Goal: Task Accomplishment & Management: Use online tool/utility

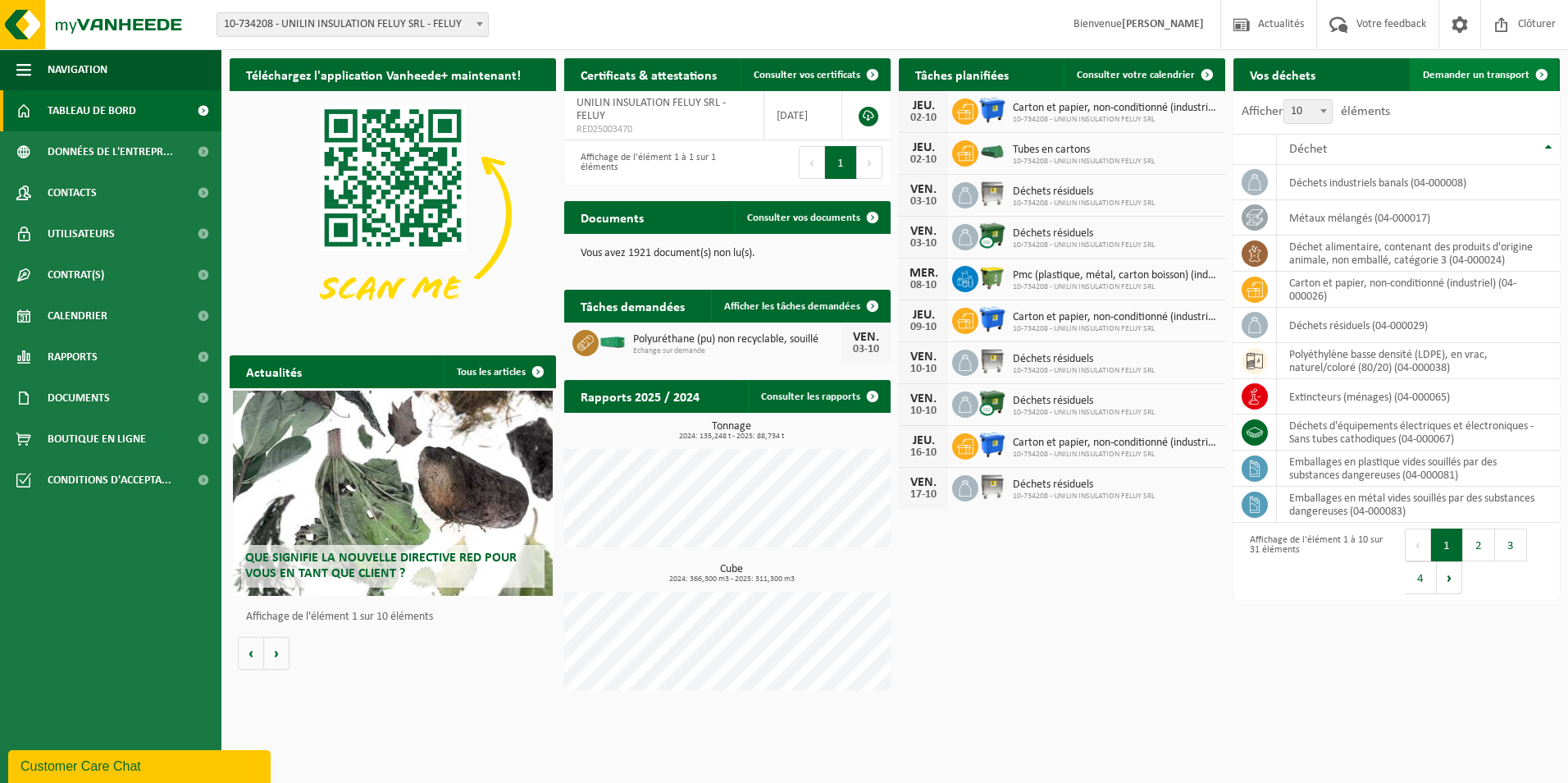
click at [1535, 80] on span at bounding box center [1541, 74] width 32 height 32
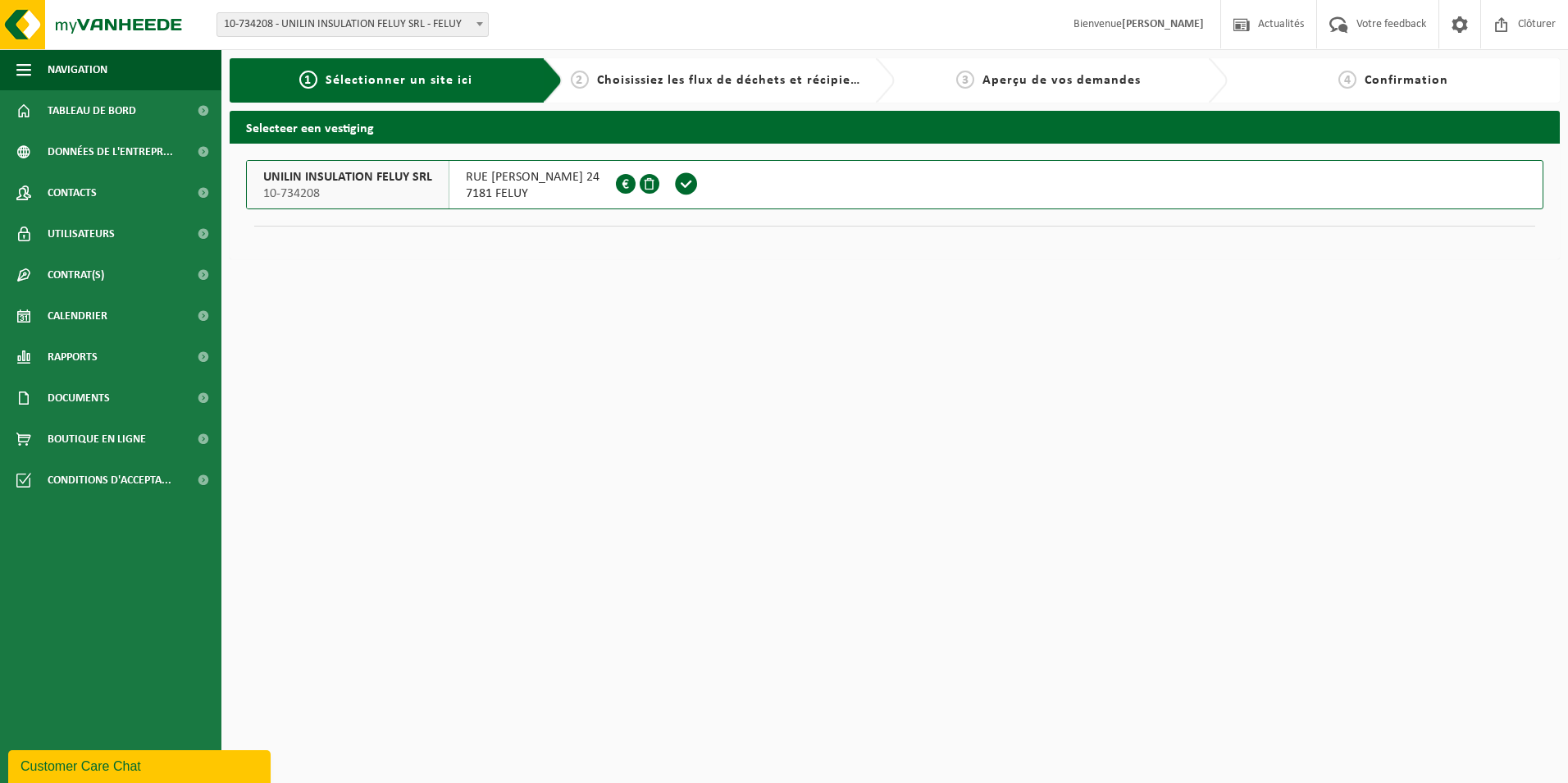
click at [695, 181] on span at bounding box center [686, 184] width 25 height 25
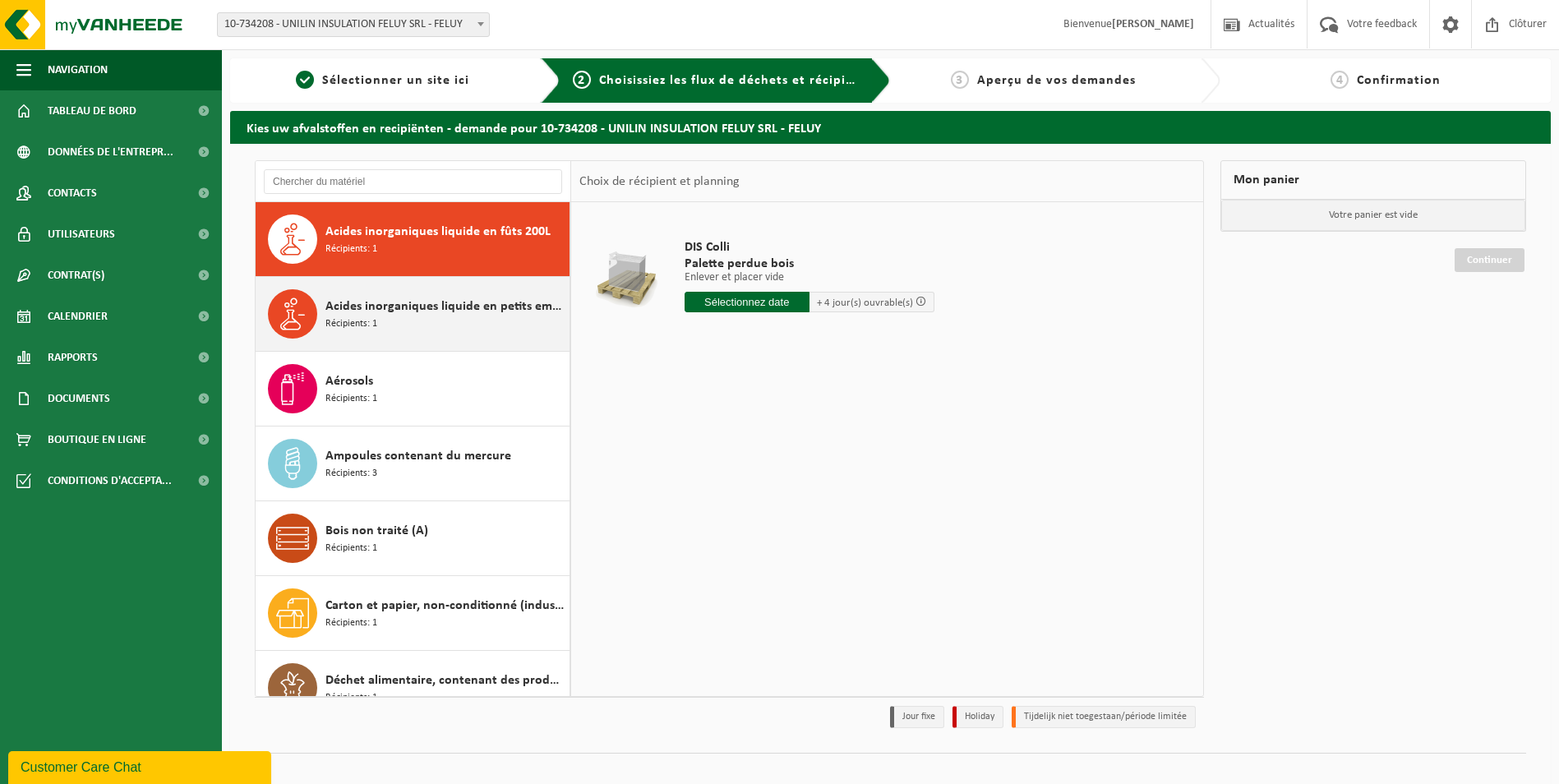
click at [419, 322] on div "Acides inorganiques liquide en petits emballages Récipients: 1" at bounding box center [445, 313] width 240 height 49
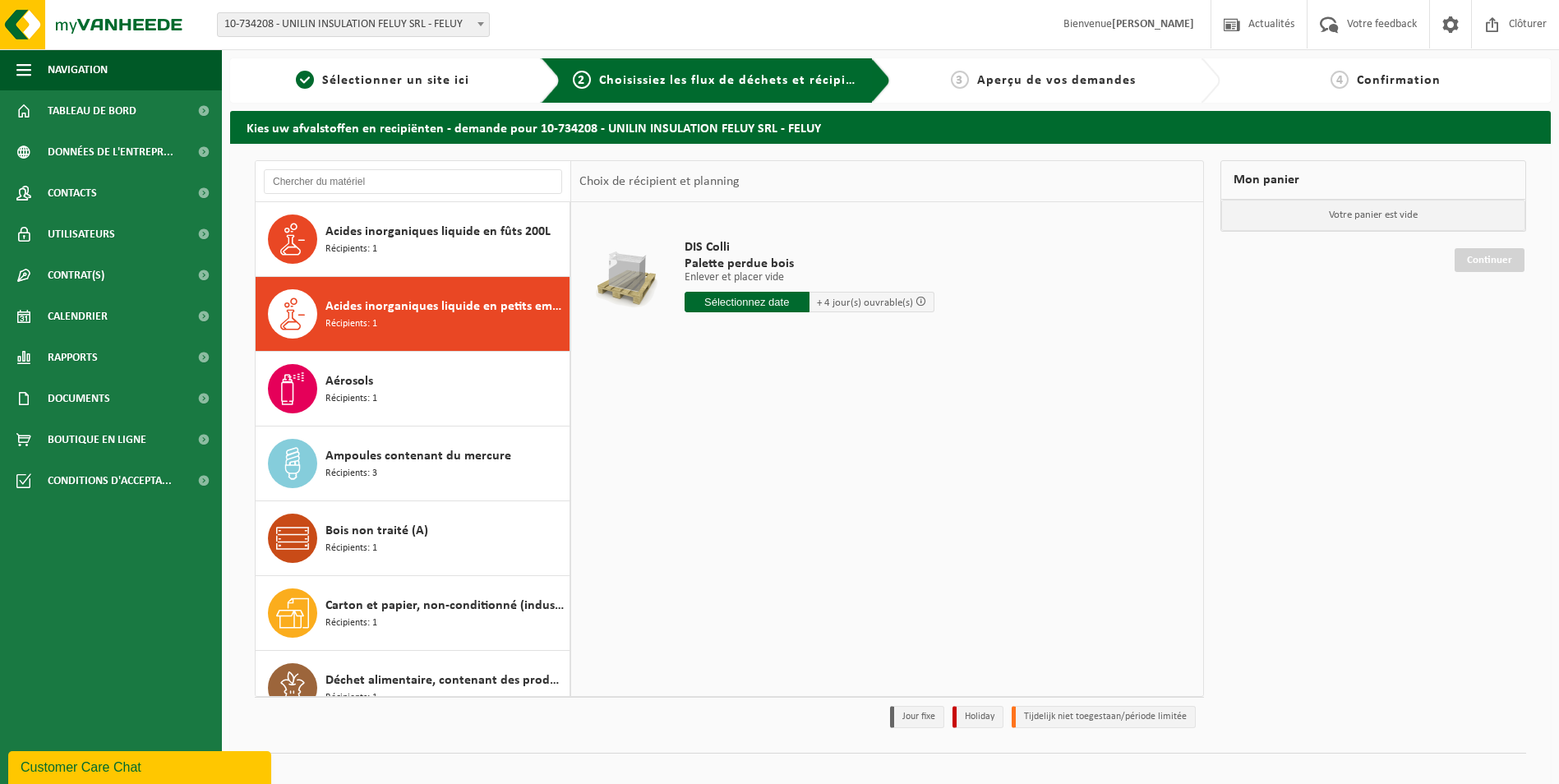
scroll to position [75, 0]
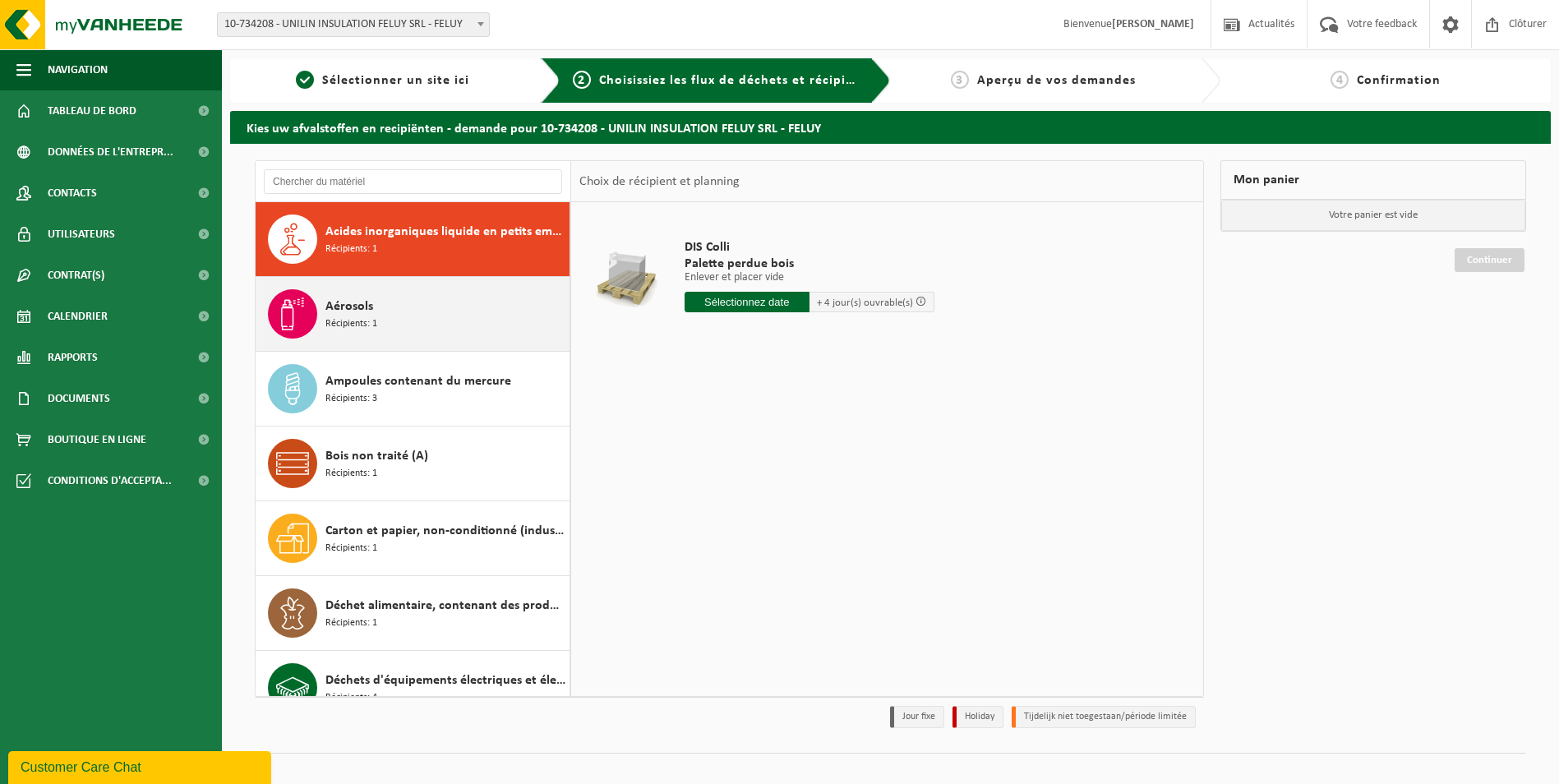
click at [425, 322] on div "Aérosols Récipients: 1" at bounding box center [445, 313] width 240 height 49
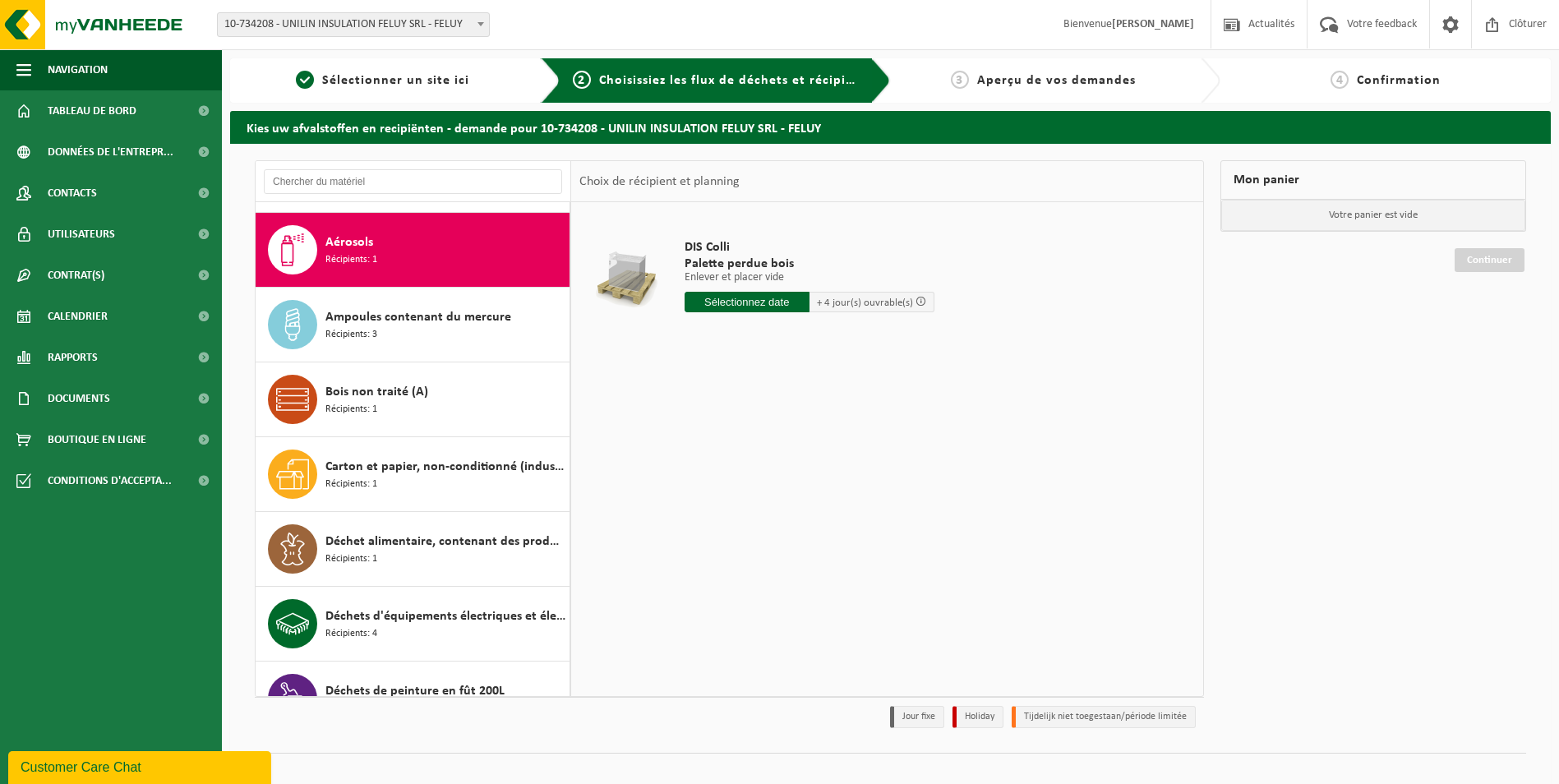
scroll to position [150, 0]
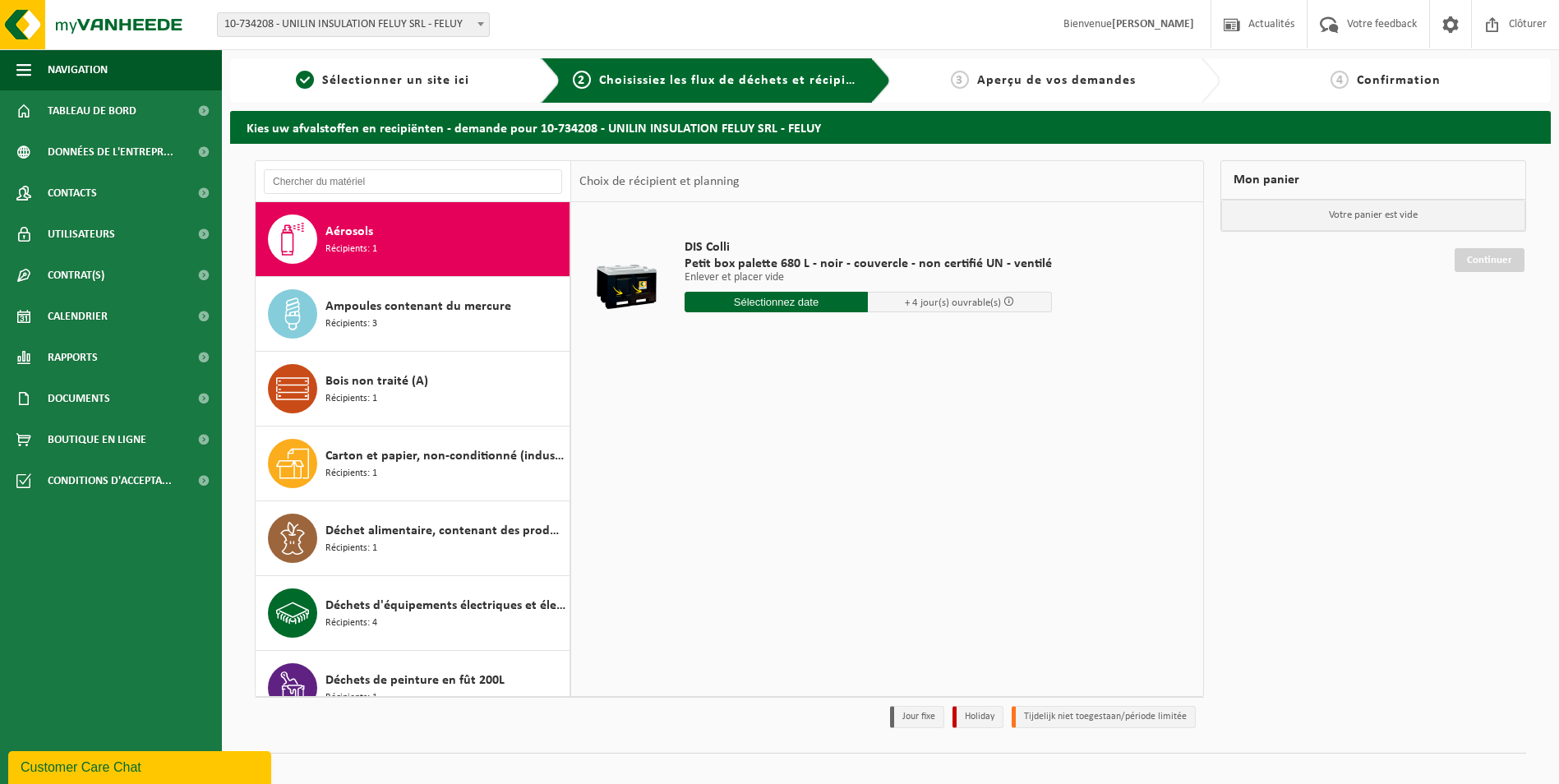
click at [425, 322] on div "Ampoules contenant du mercure Récipients: 3" at bounding box center [445, 313] width 240 height 49
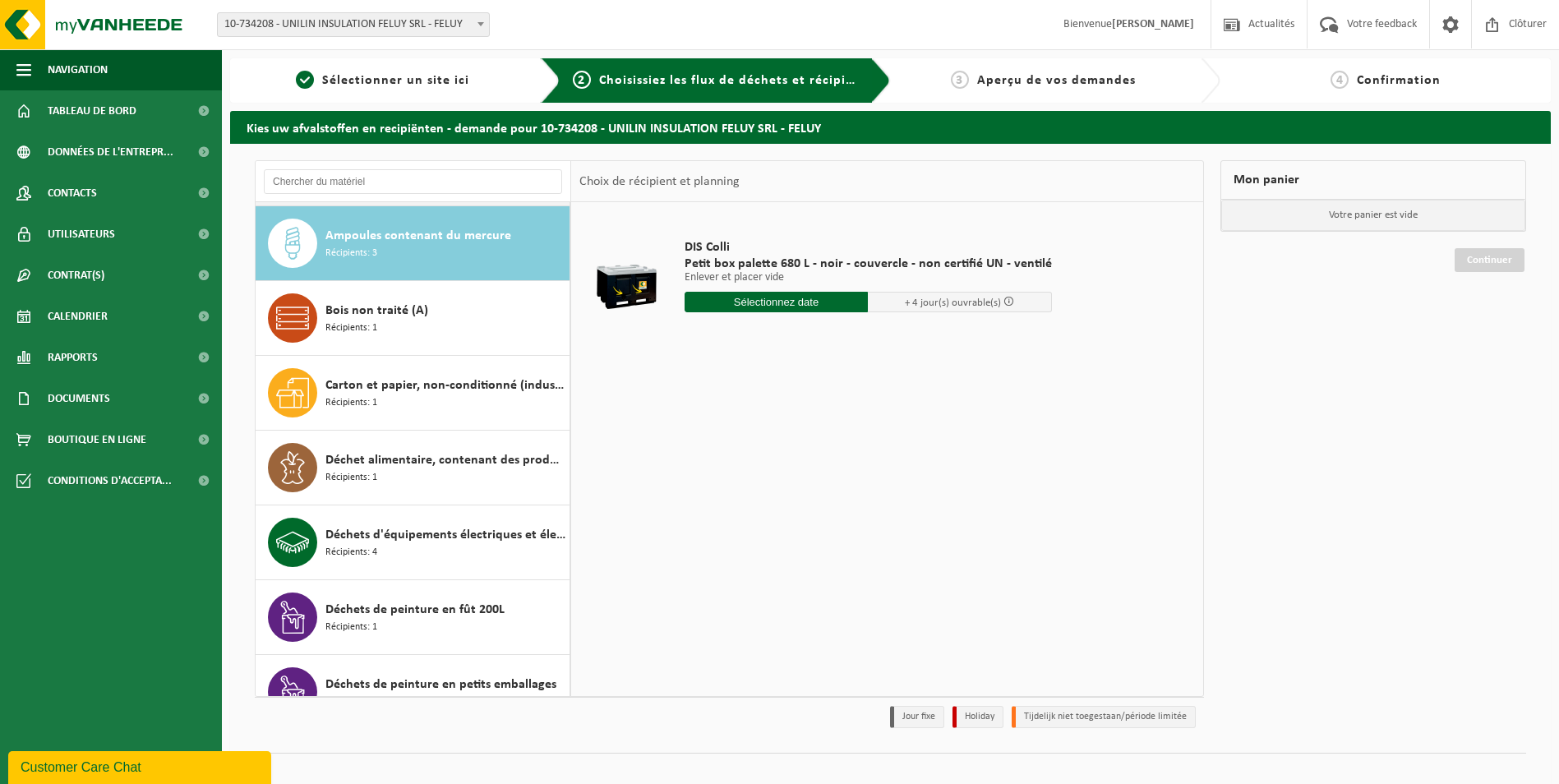
scroll to position [224, 0]
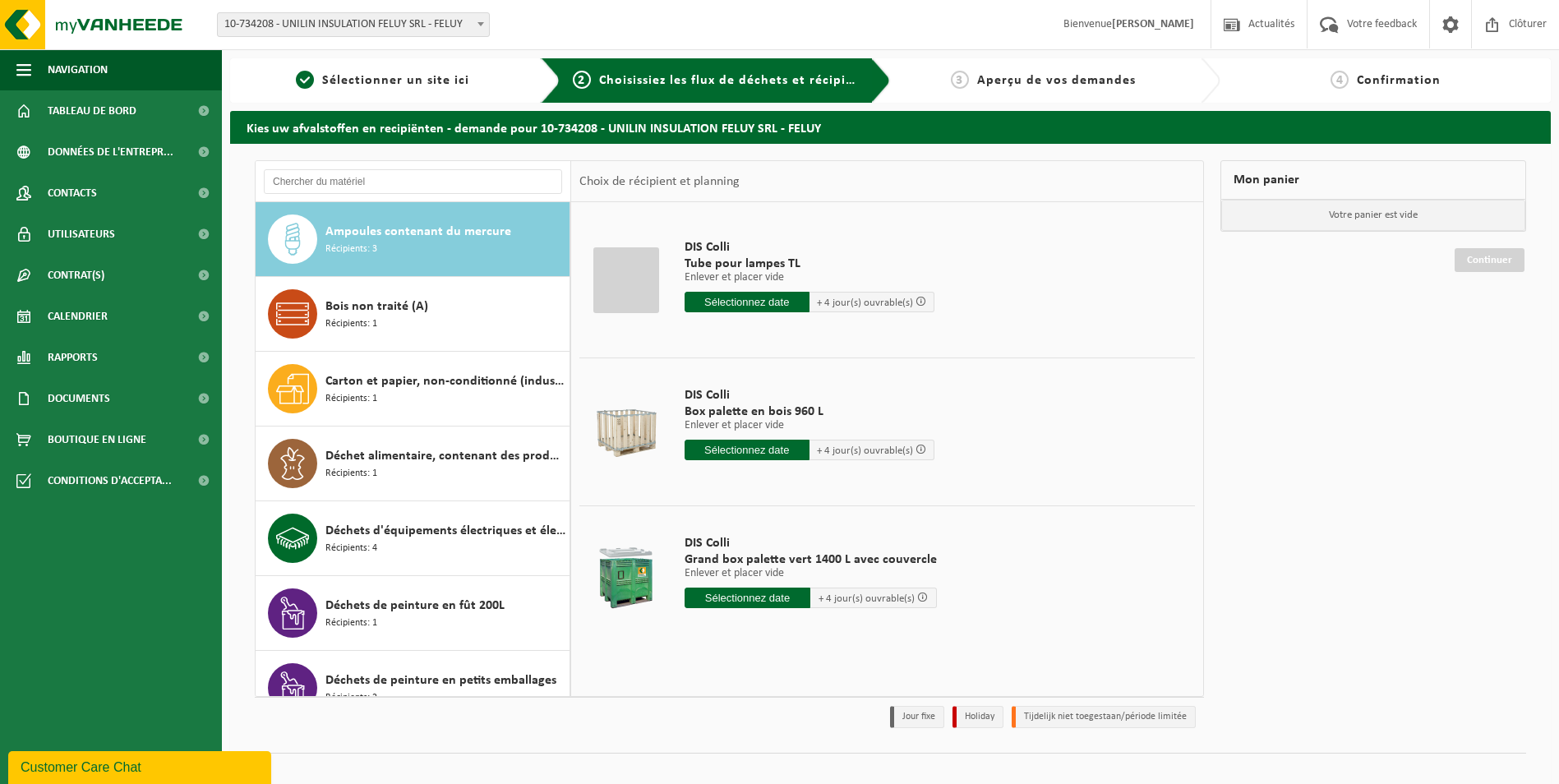
click at [425, 322] on div "Bois non traité (A) Récipients: 1" at bounding box center [445, 313] width 240 height 49
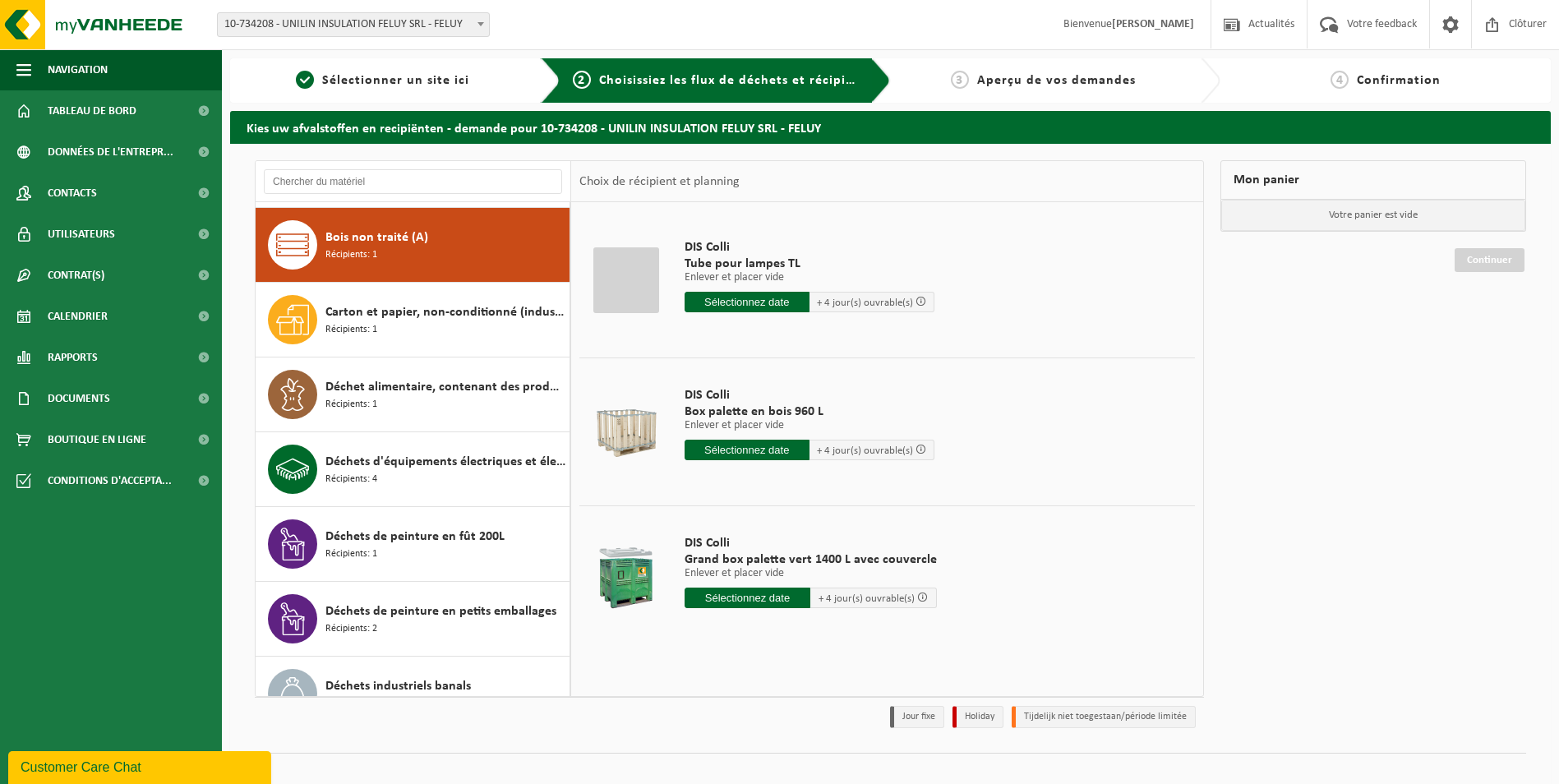
scroll to position [299, 0]
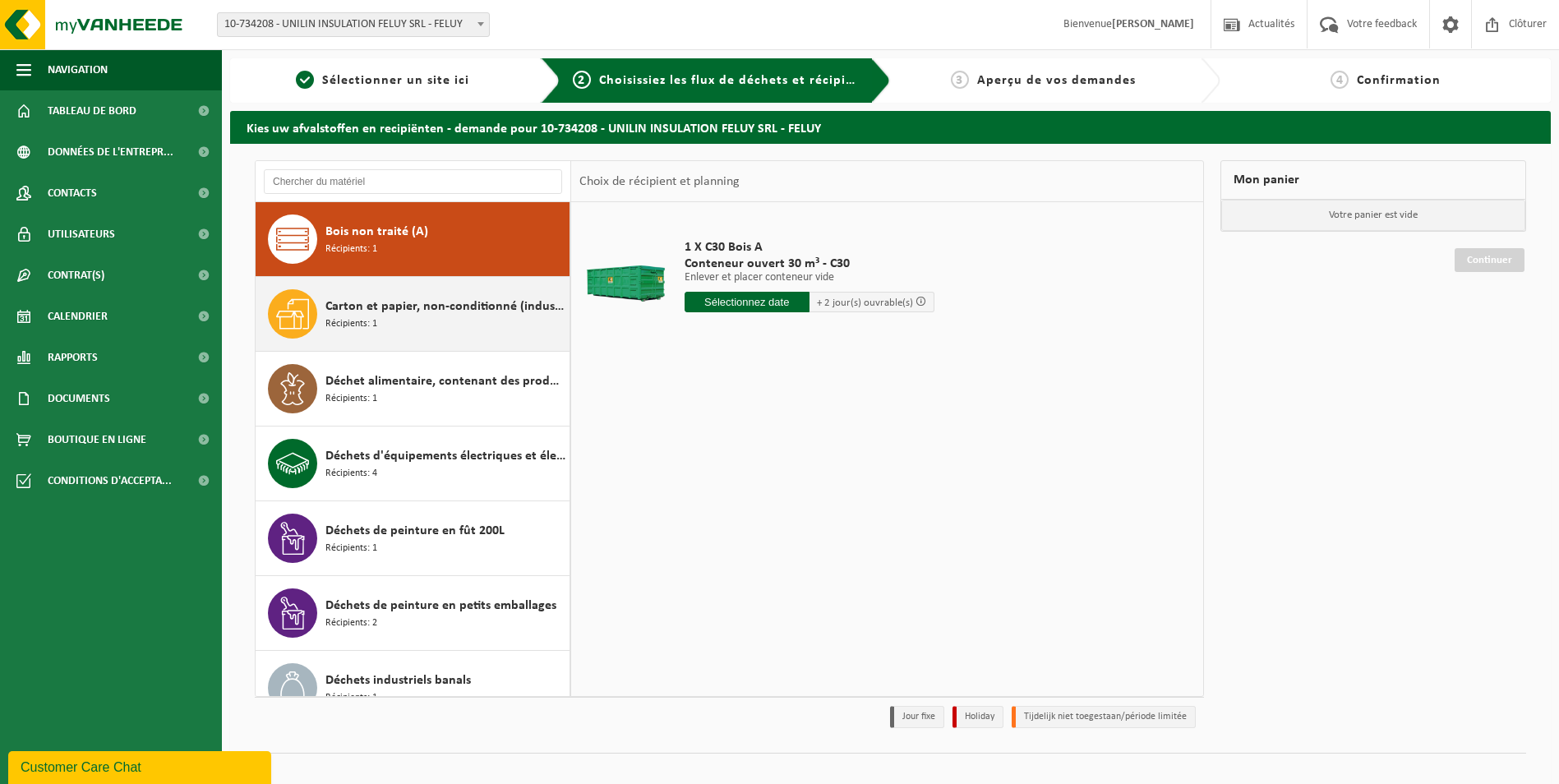
click at [407, 321] on div "Carton et papier, non-conditionné (industriel) Récipients: 1" at bounding box center [445, 313] width 240 height 49
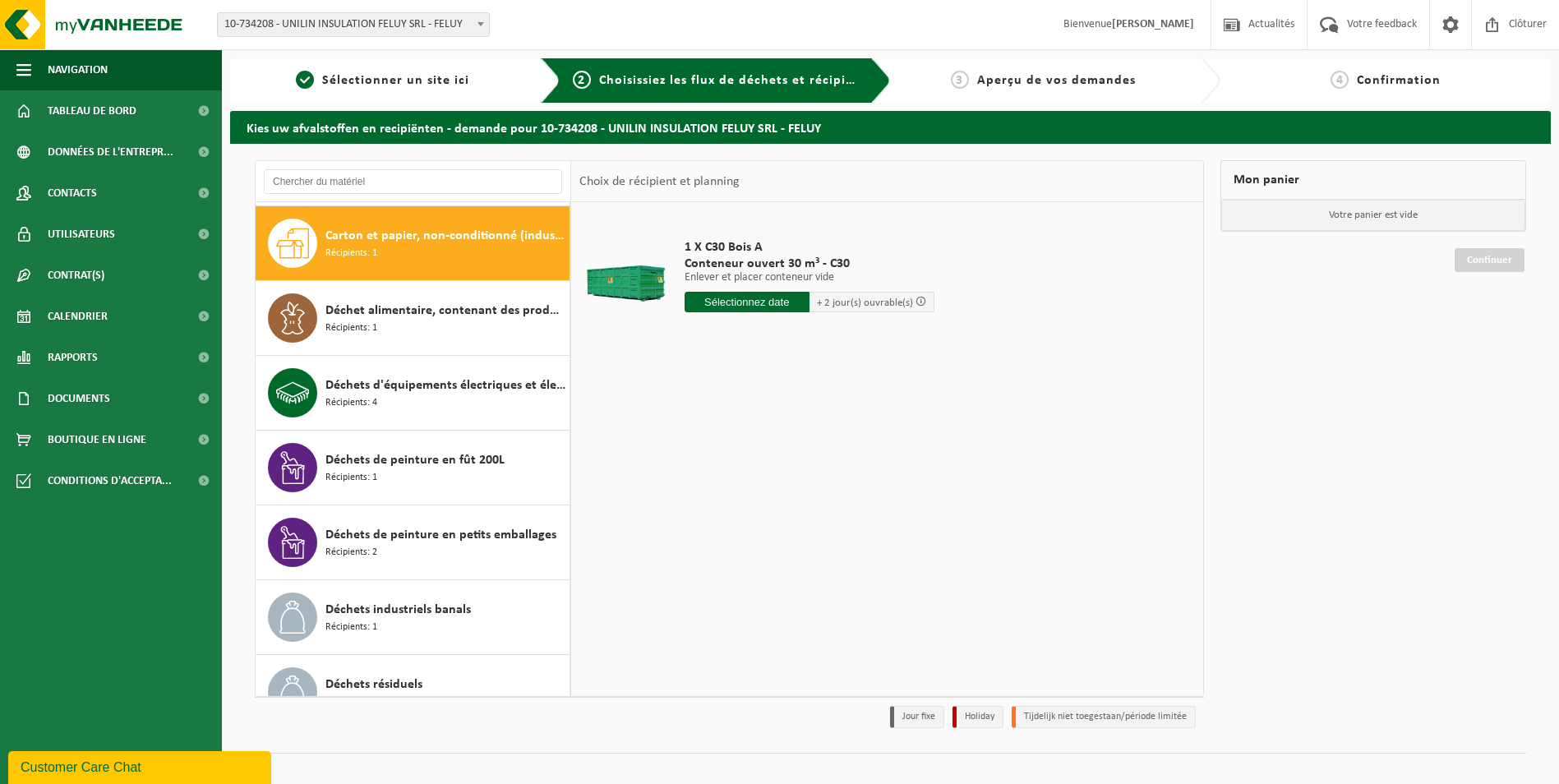
scroll to position [374, 0]
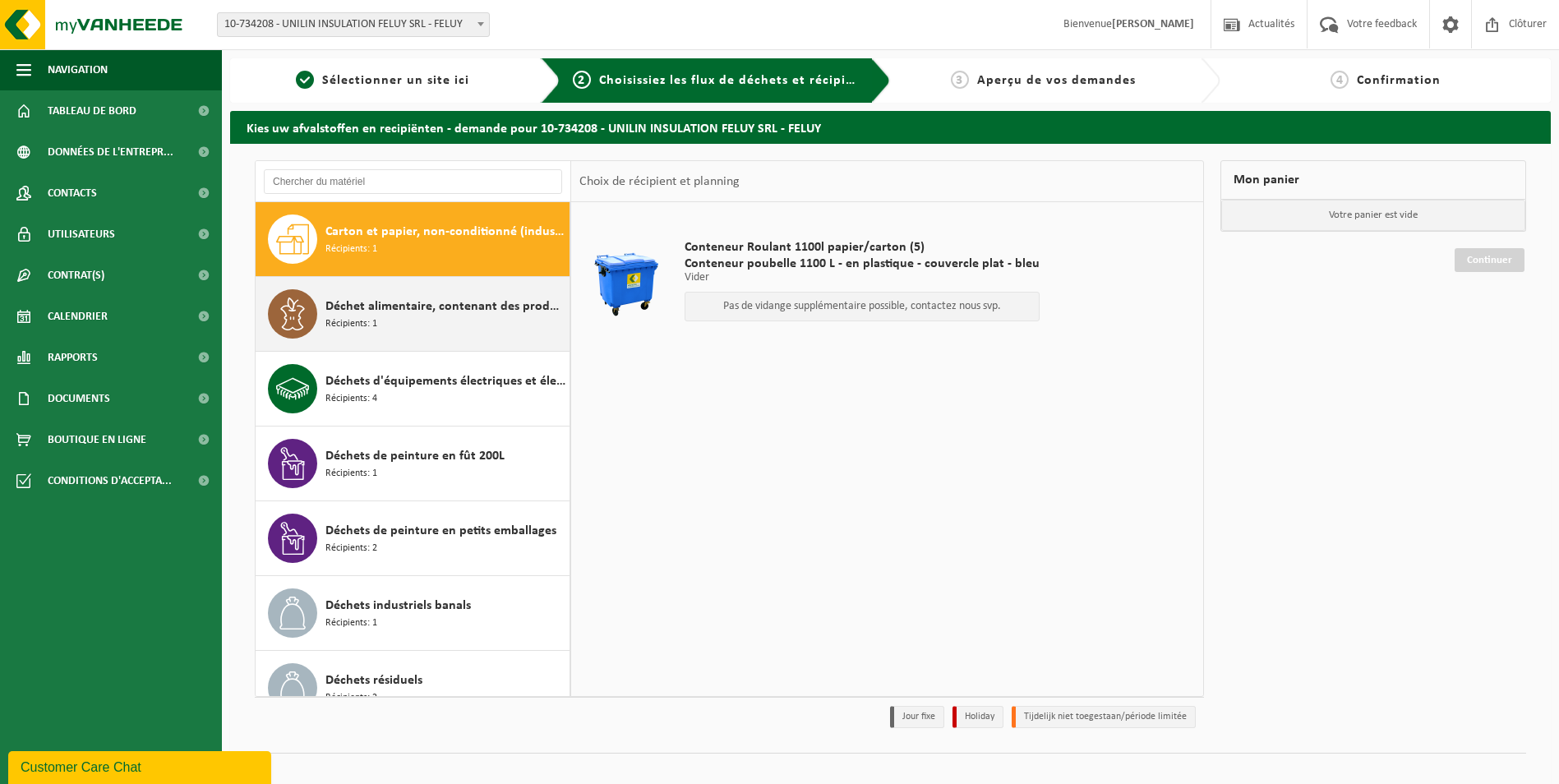
click at [415, 323] on div "Déchet alimentaire, contenant des produits d'origine animale, non emballé, caté…" at bounding box center [445, 313] width 240 height 49
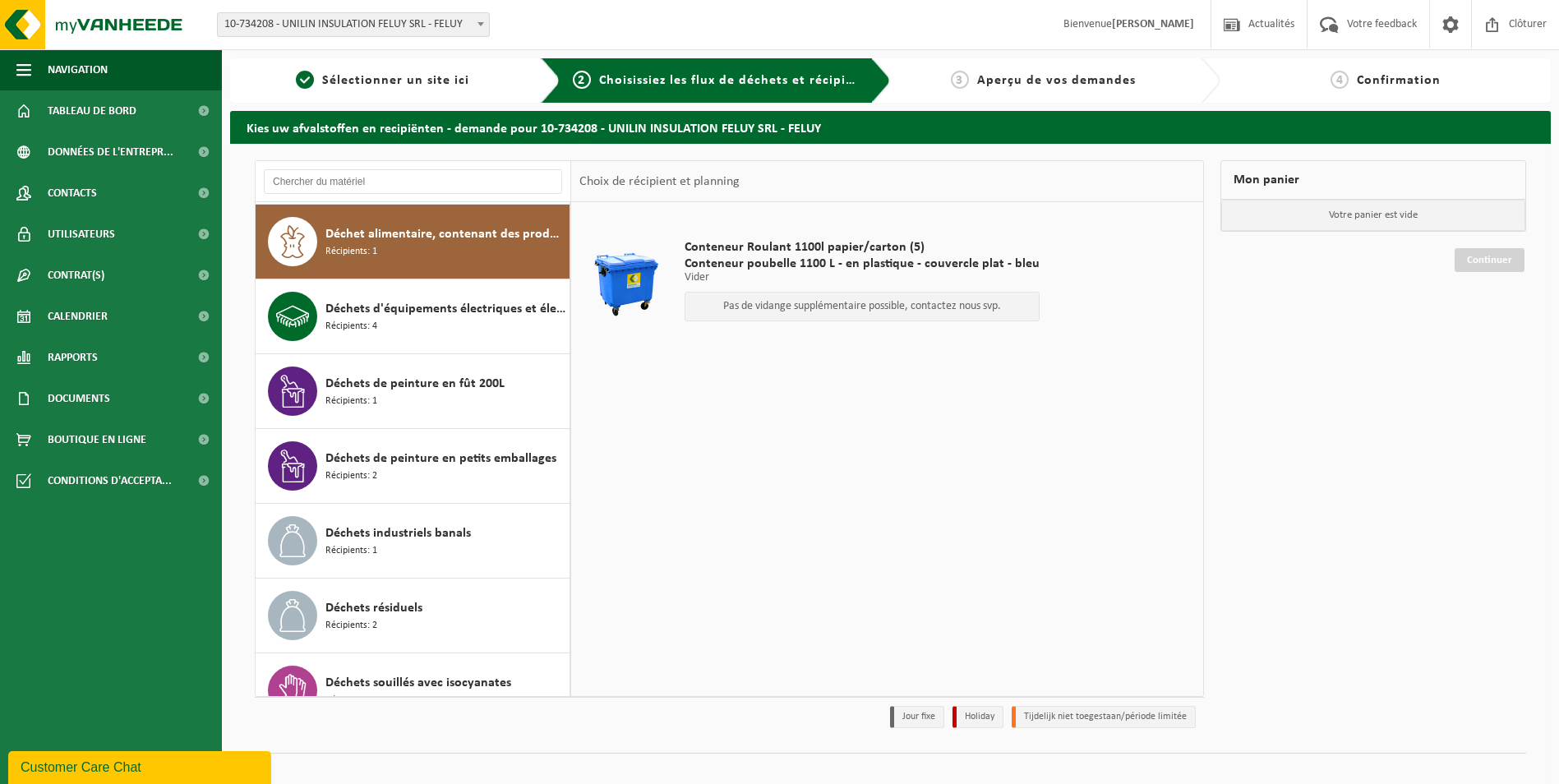
scroll to position [449, 0]
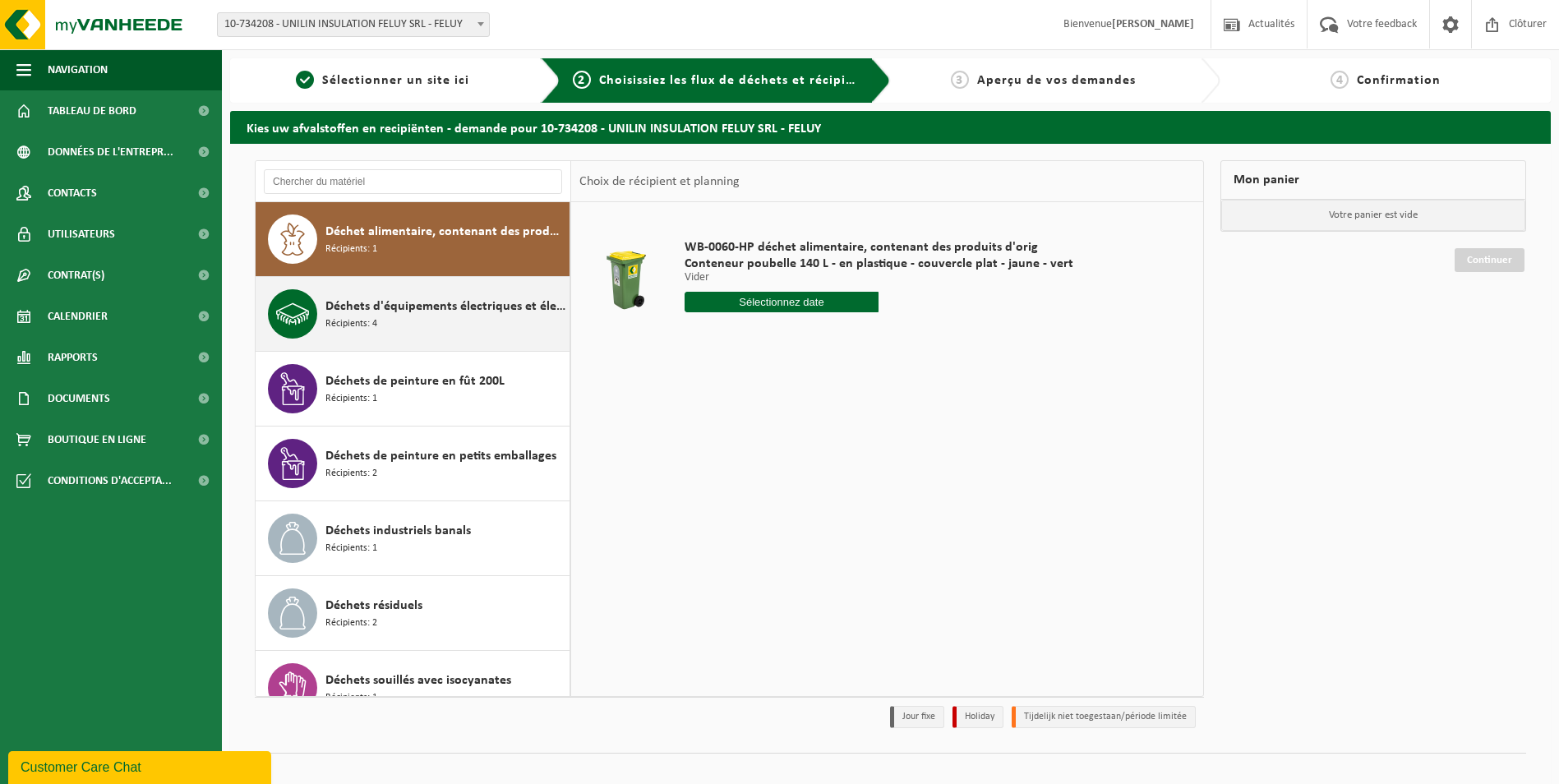
click at [451, 314] on span "Déchets d'équipements électriques et électroniques - Sans tubes cathodiques" at bounding box center [445, 306] width 240 height 20
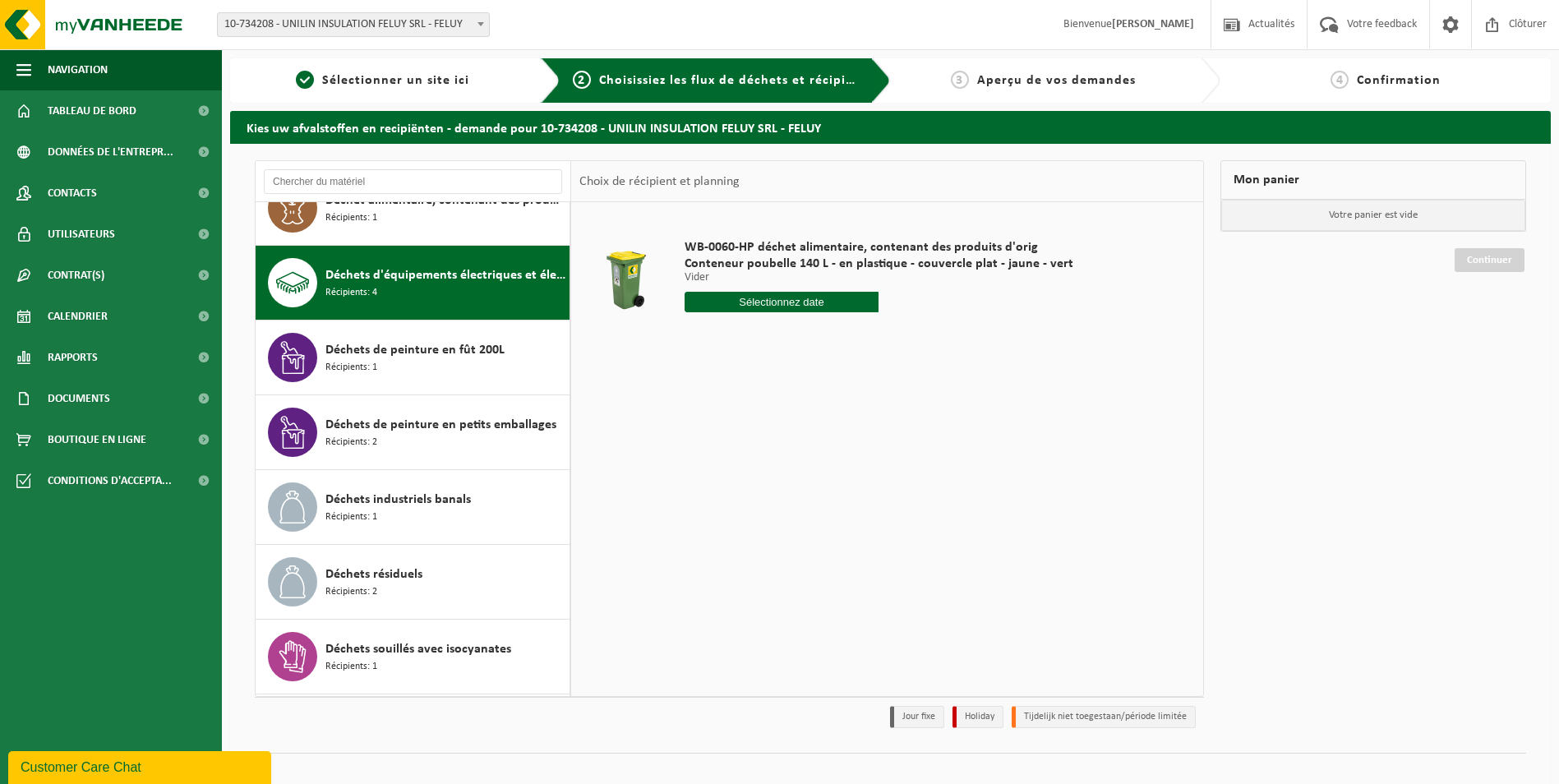
scroll to position [523, 0]
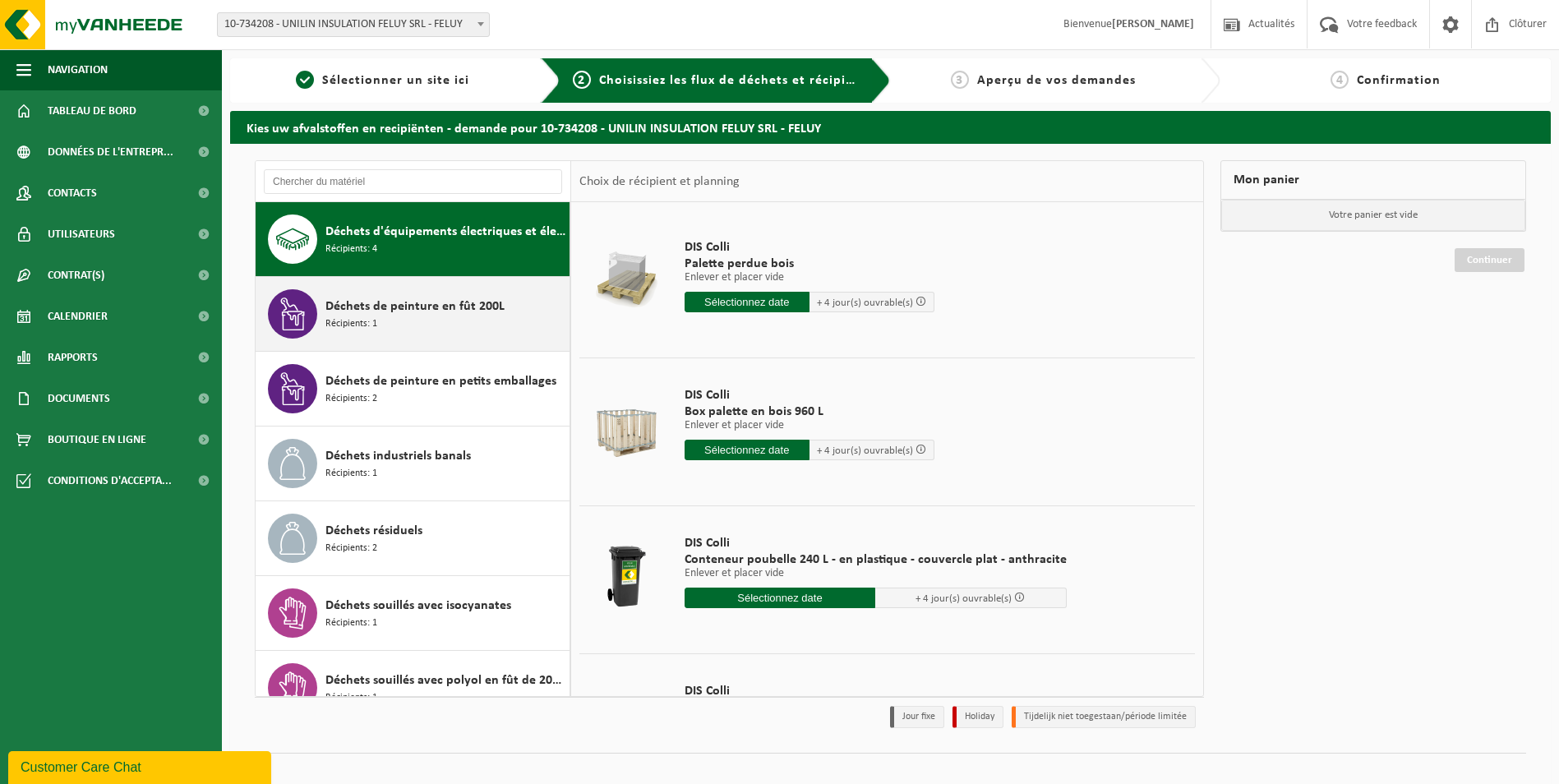
click at [412, 332] on div "Déchets de peinture en fût 200L Récipients: 1" at bounding box center [445, 313] width 240 height 49
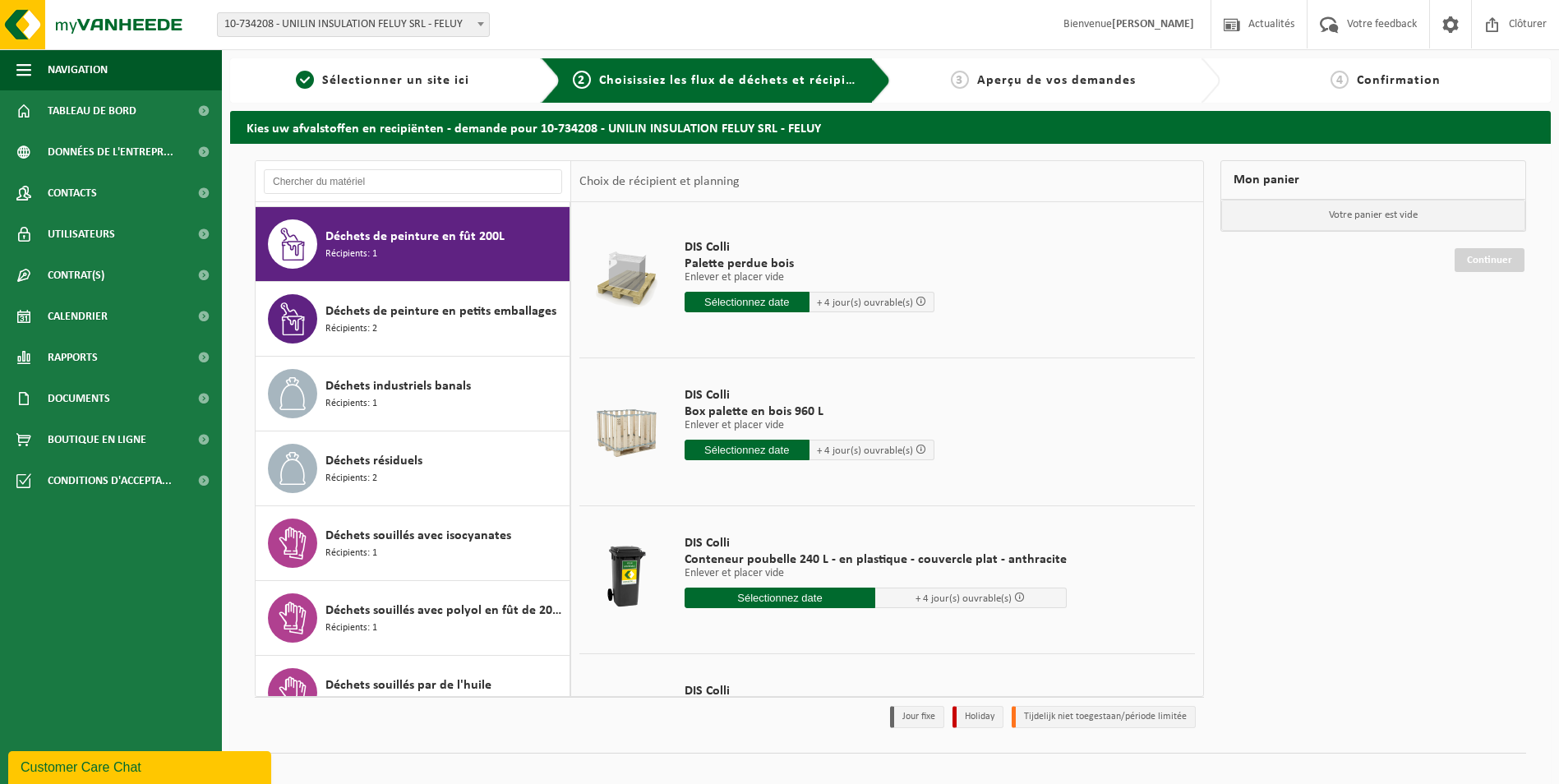
scroll to position [598, 0]
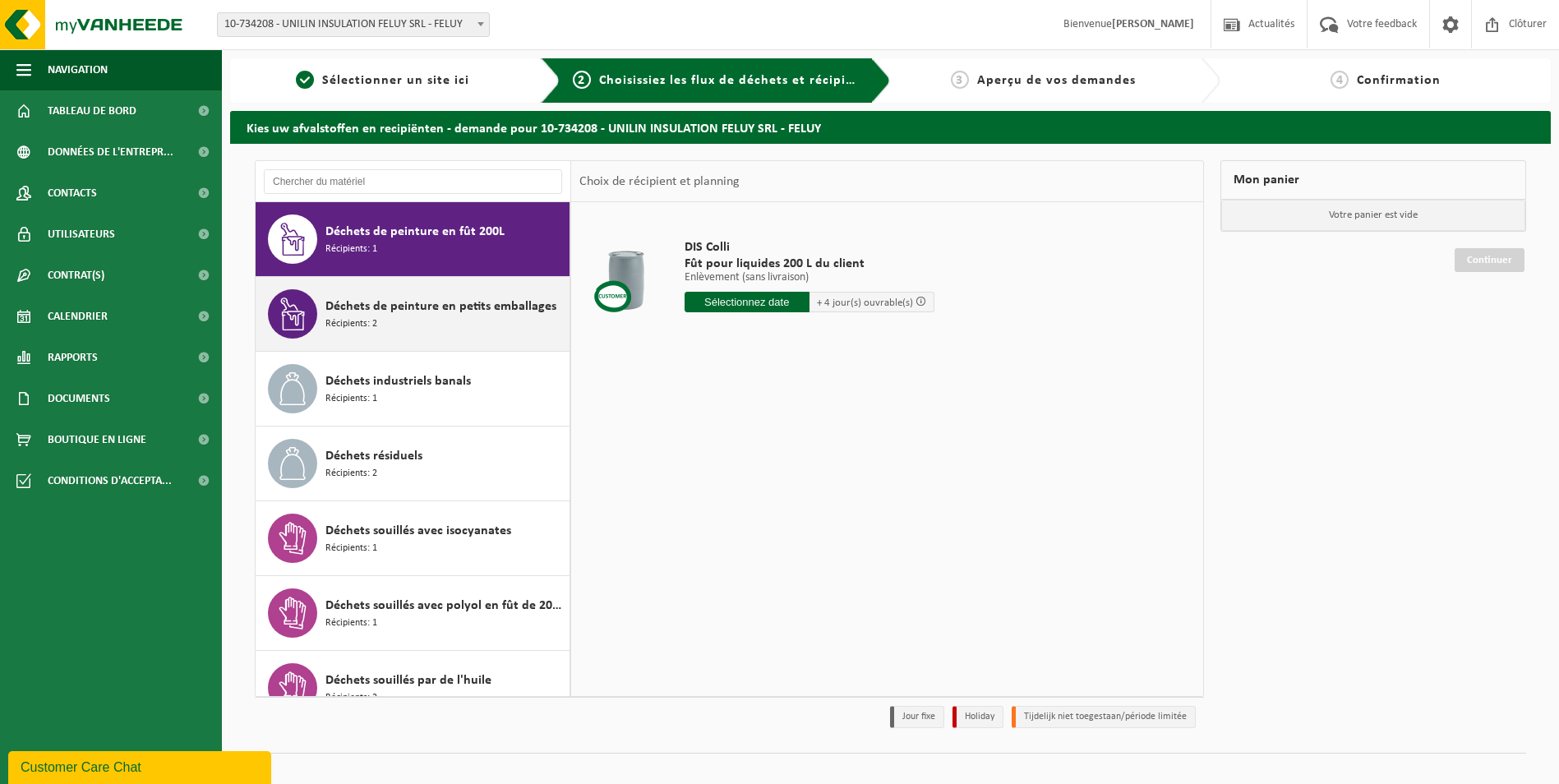
click at [451, 324] on div "Déchets de peinture en petits emballages Récipients: 2" at bounding box center [445, 313] width 240 height 49
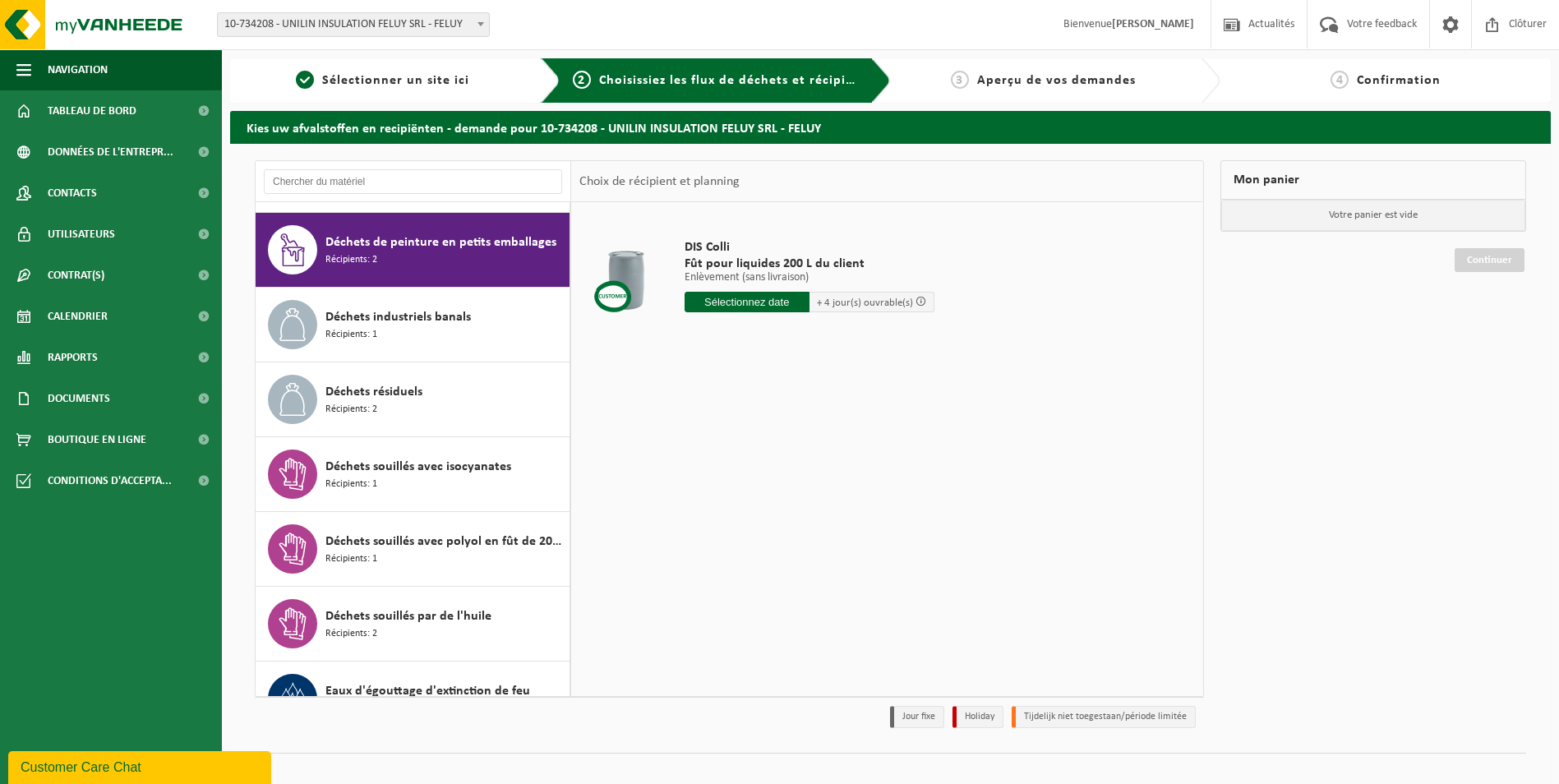
scroll to position [672, 0]
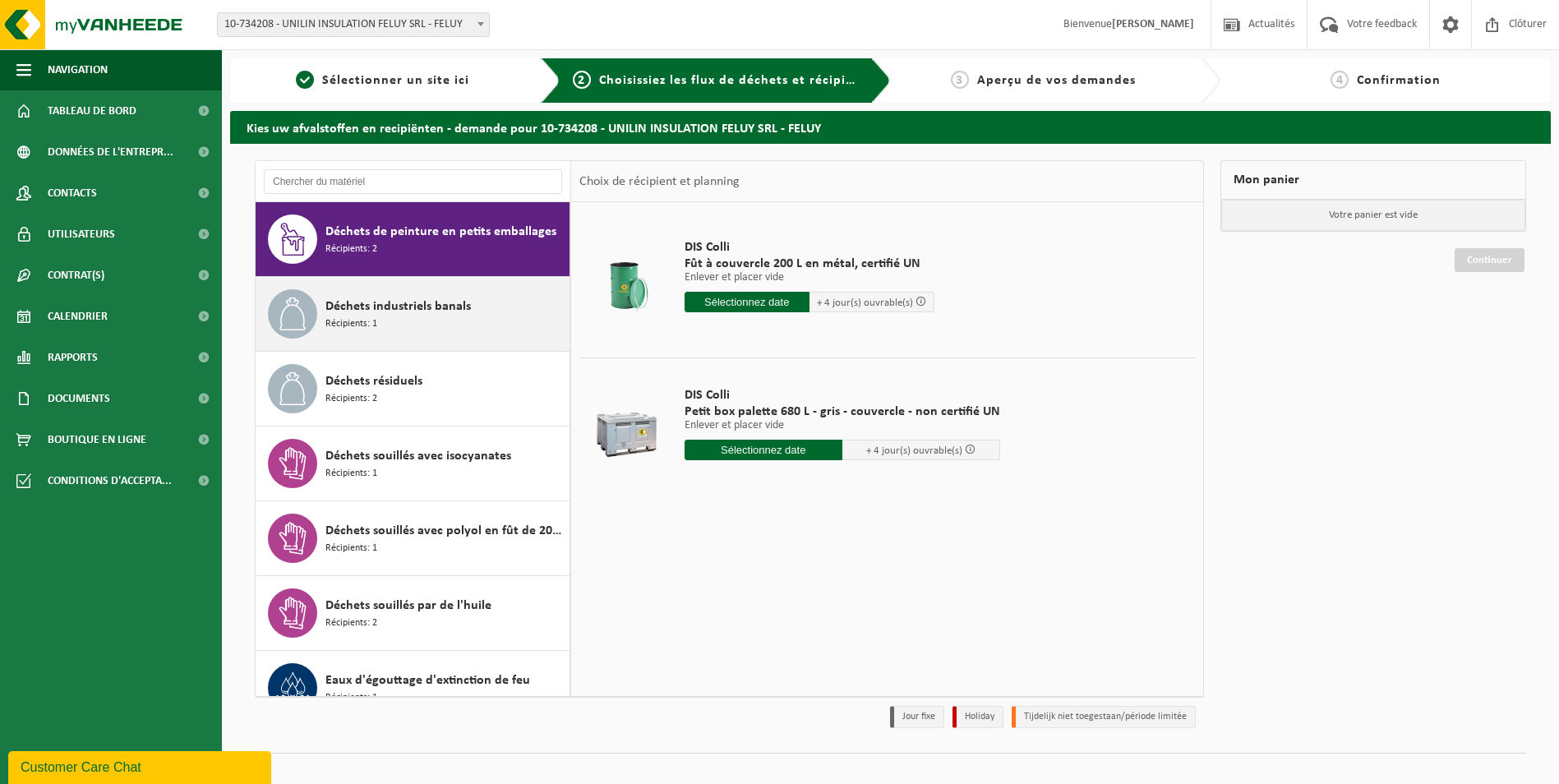
click at [435, 316] on div "Déchets industriels banals Récipients: 1" at bounding box center [445, 313] width 240 height 49
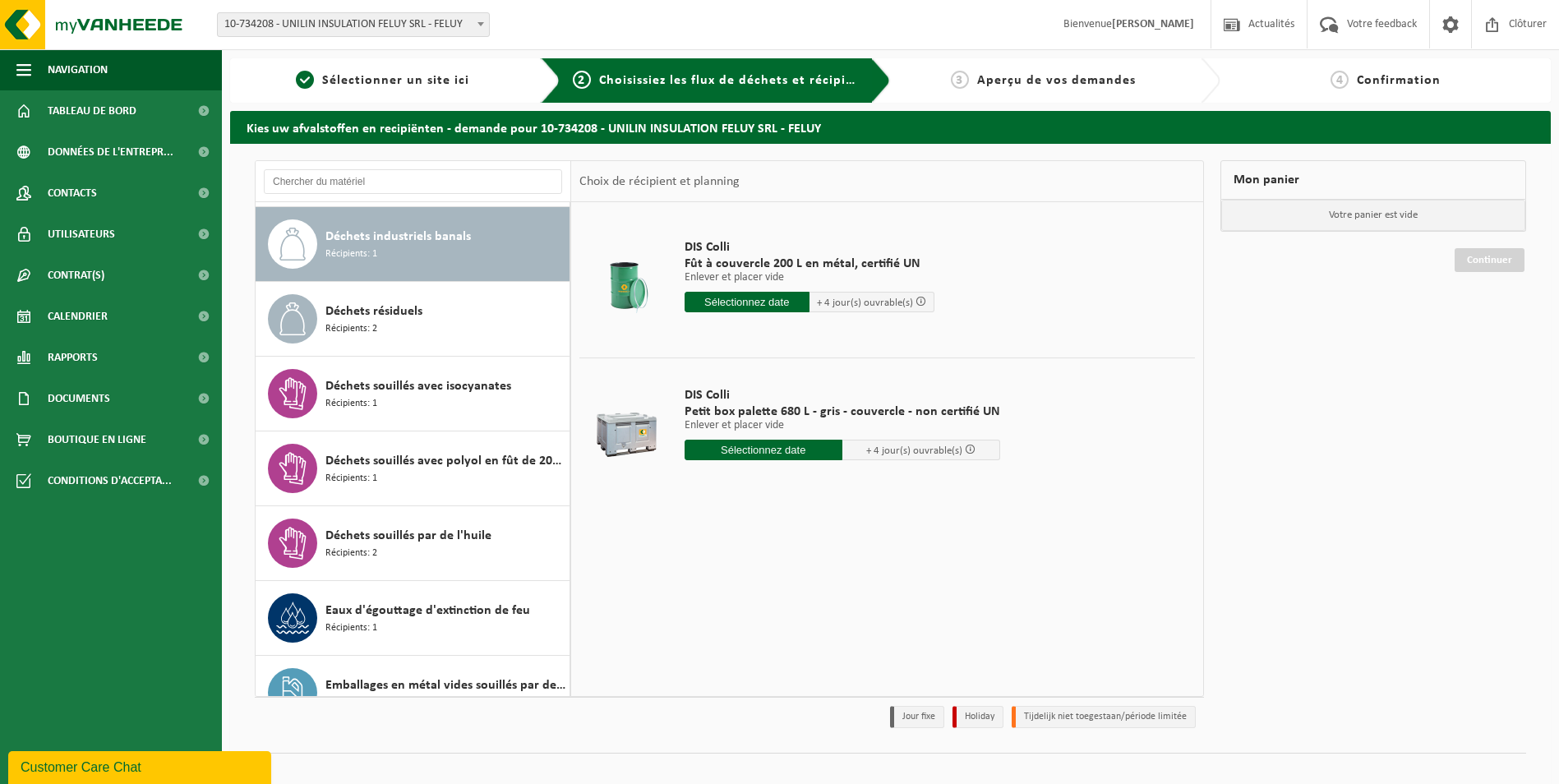
scroll to position [747, 0]
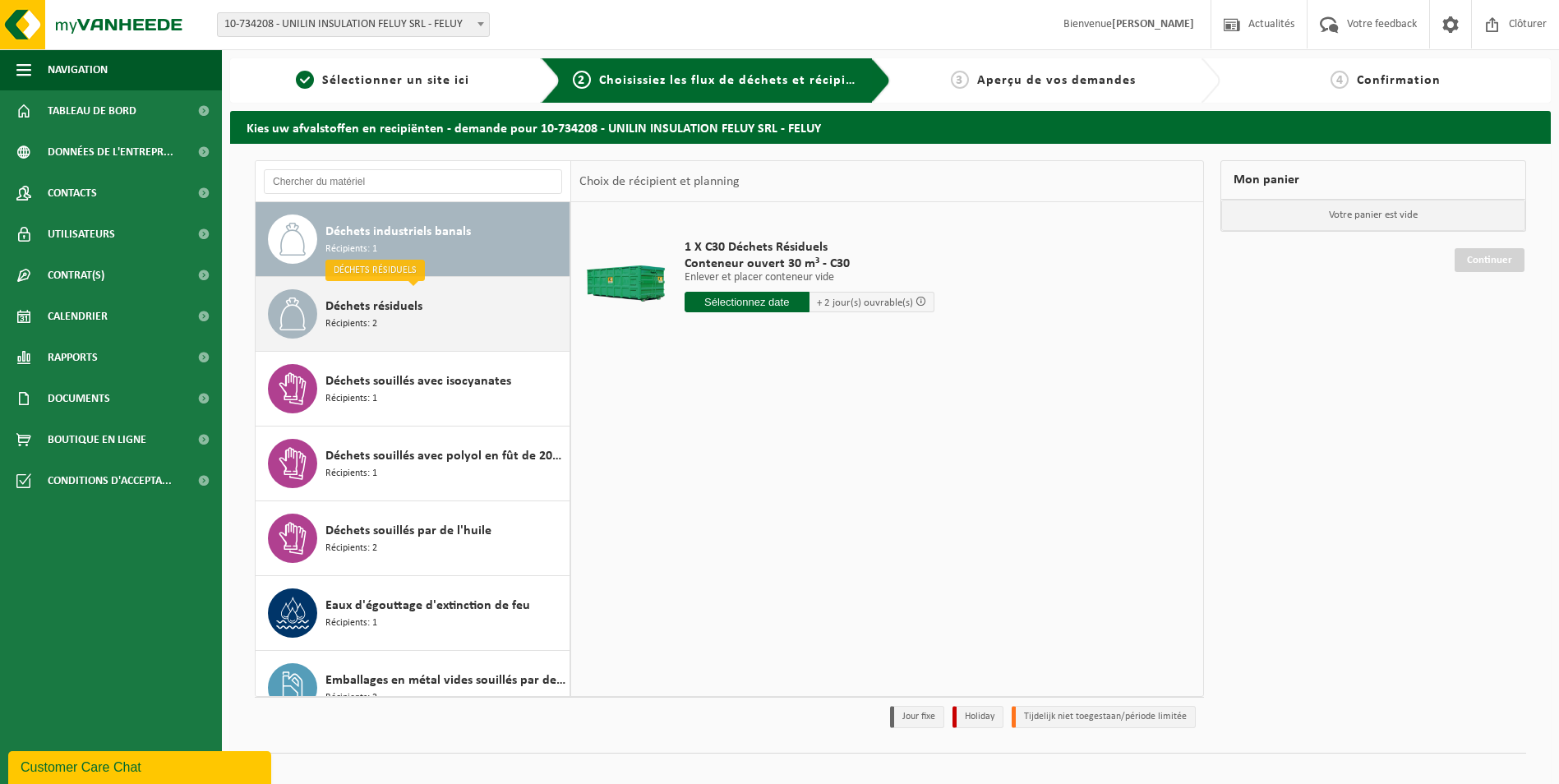
click at [464, 326] on div "Déchets résiduels Récipients: 2" at bounding box center [445, 313] width 240 height 49
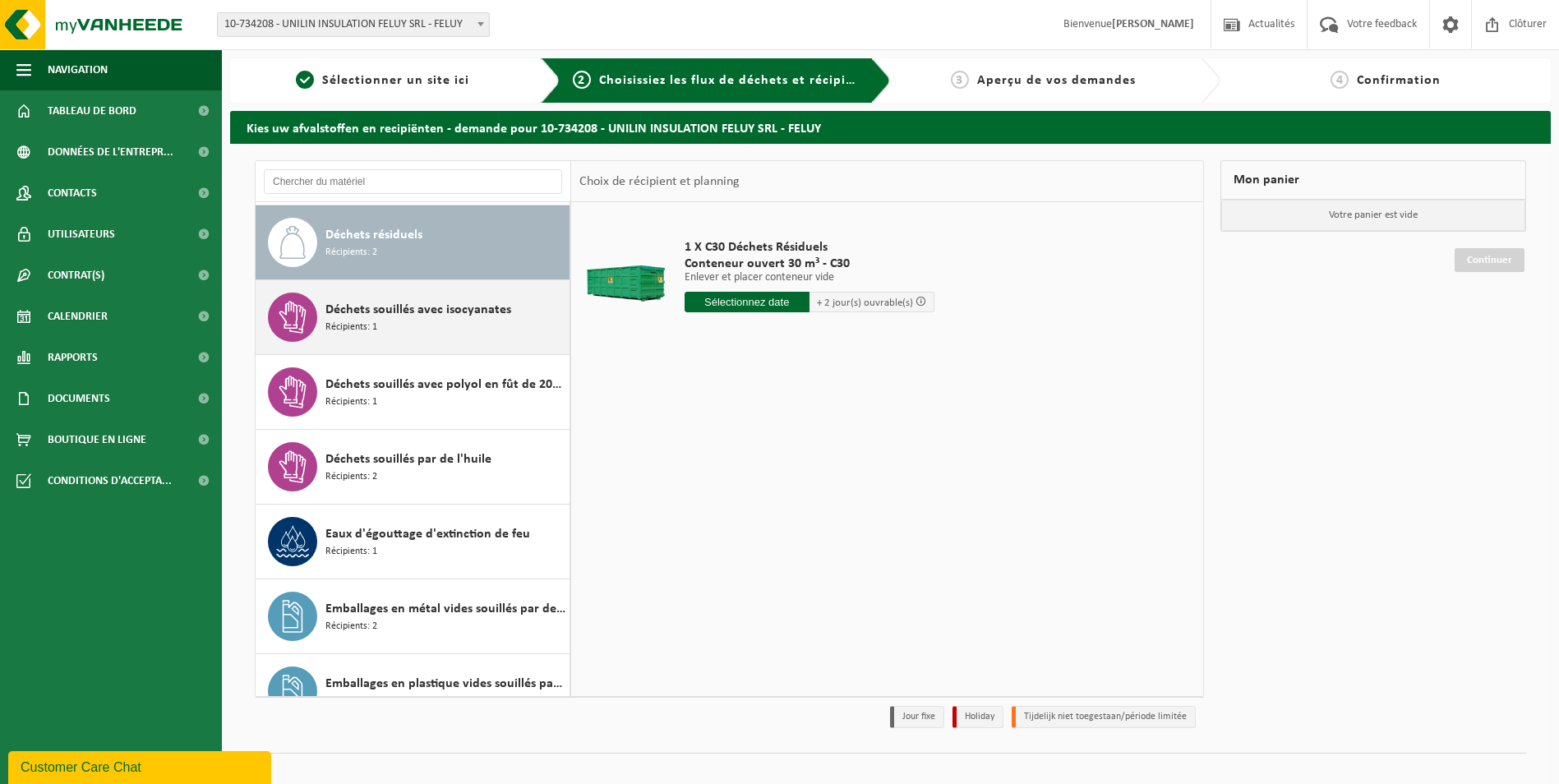
scroll to position [822, 0]
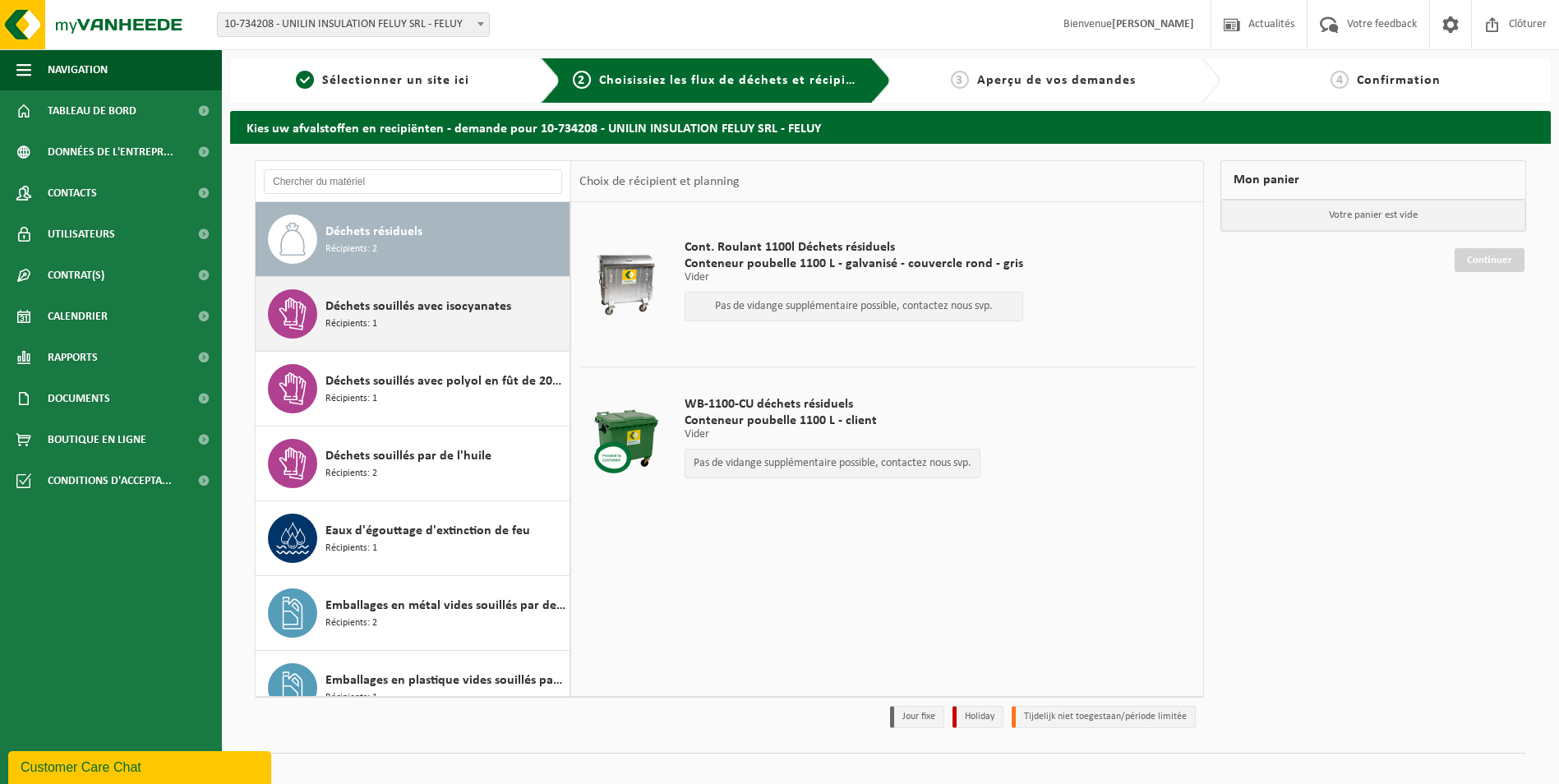
click at [471, 319] on div "Déchets souillés avec isocyanates Récipients: 1" at bounding box center [445, 313] width 240 height 49
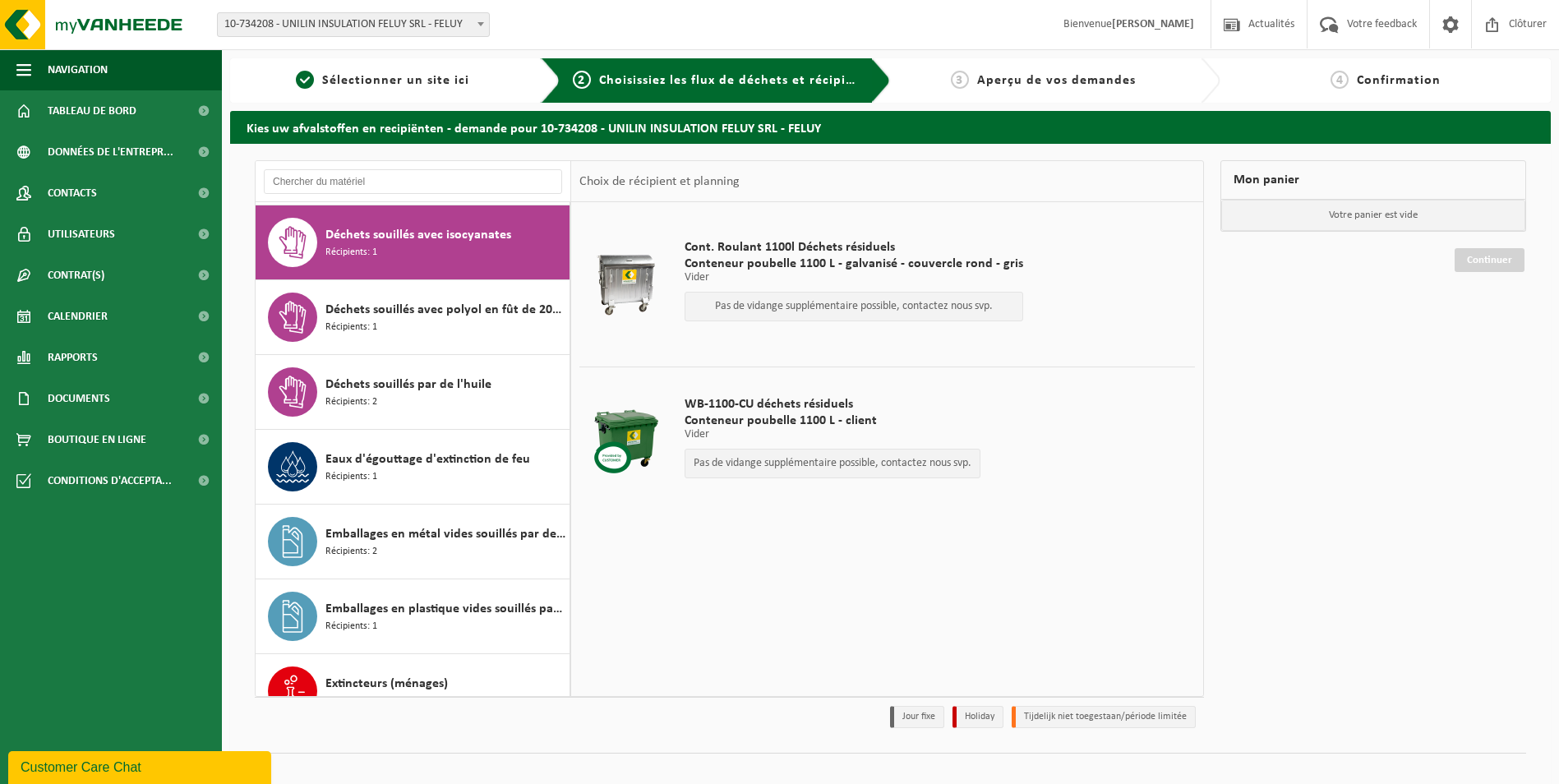
scroll to position [897, 0]
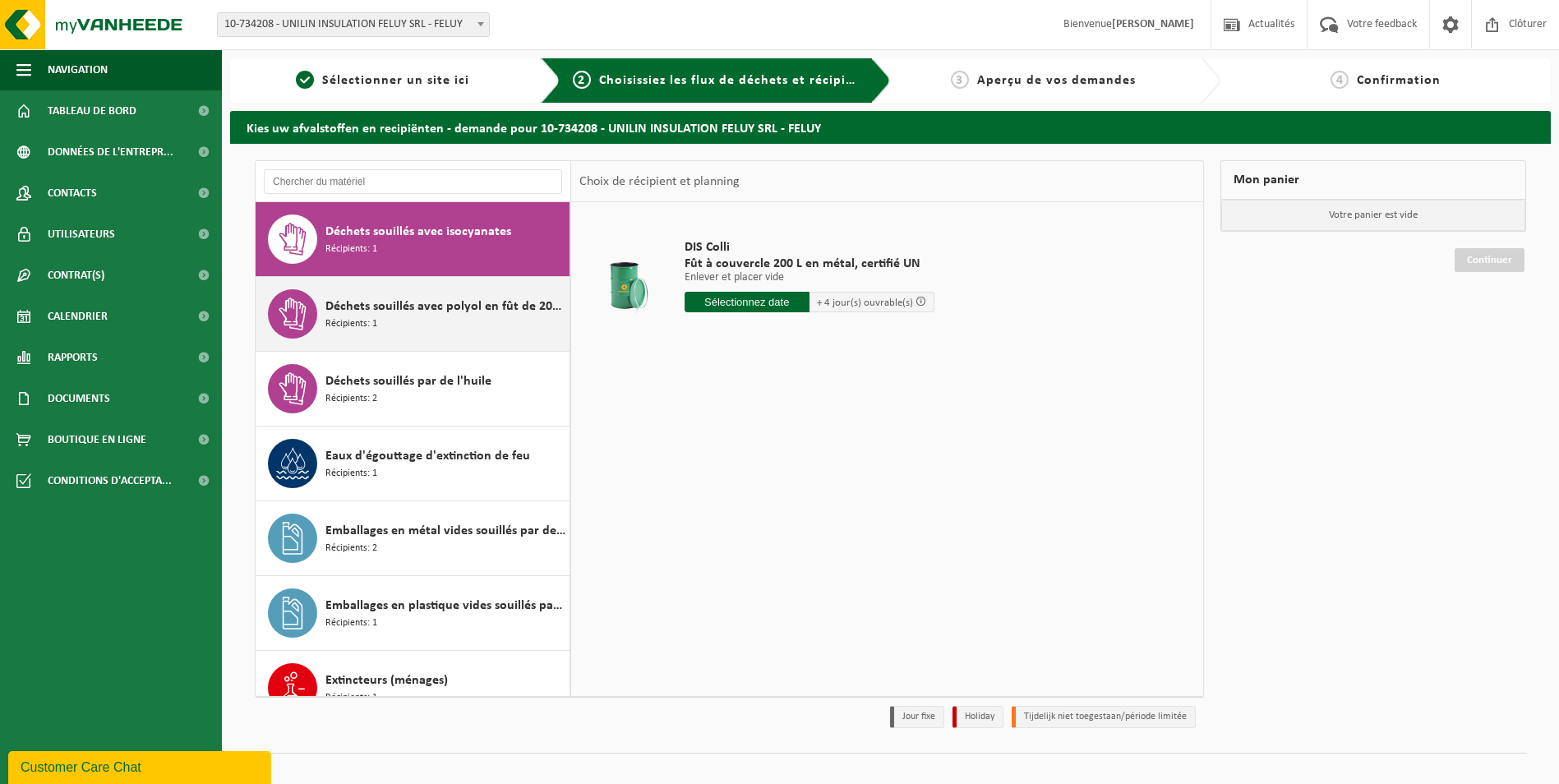
click at [351, 305] on span "Déchets souillés avec polyol en fût de 200lt" at bounding box center [445, 306] width 240 height 20
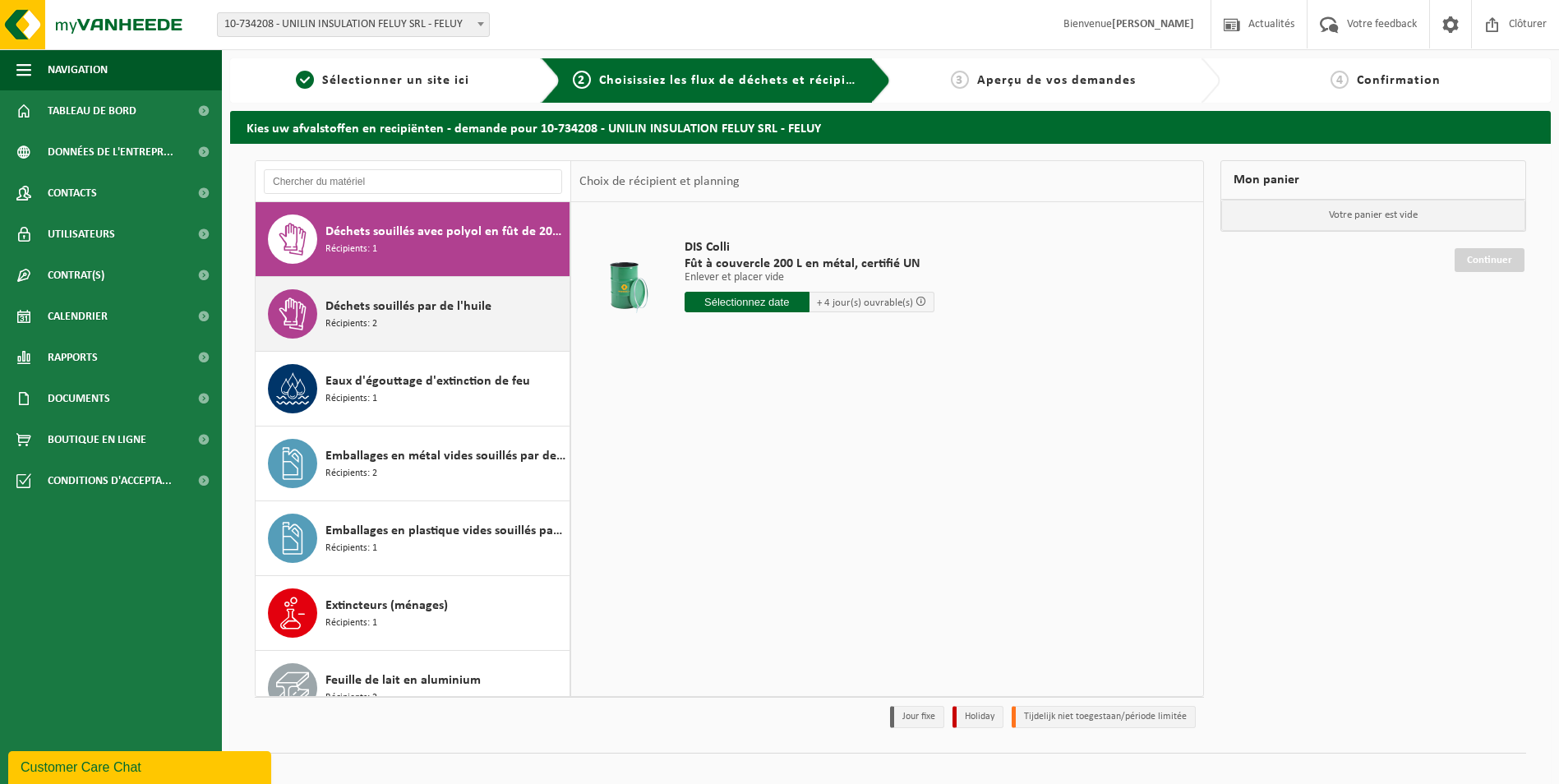
click at [428, 327] on div "Déchets souillés par de l'huile Récipients: 2" at bounding box center [445, 313] width 240 height 49
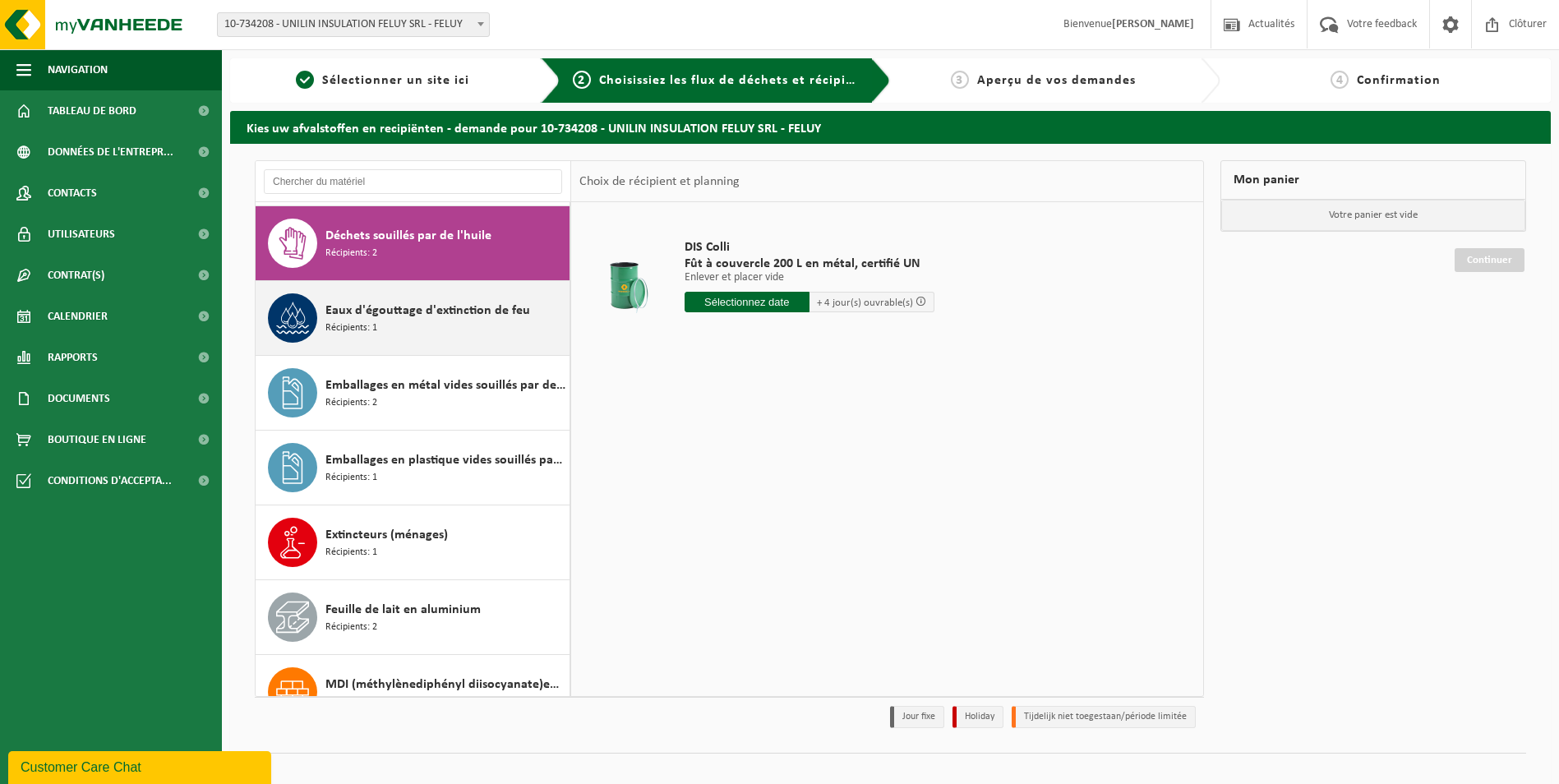
scroll to position [1047, 0]
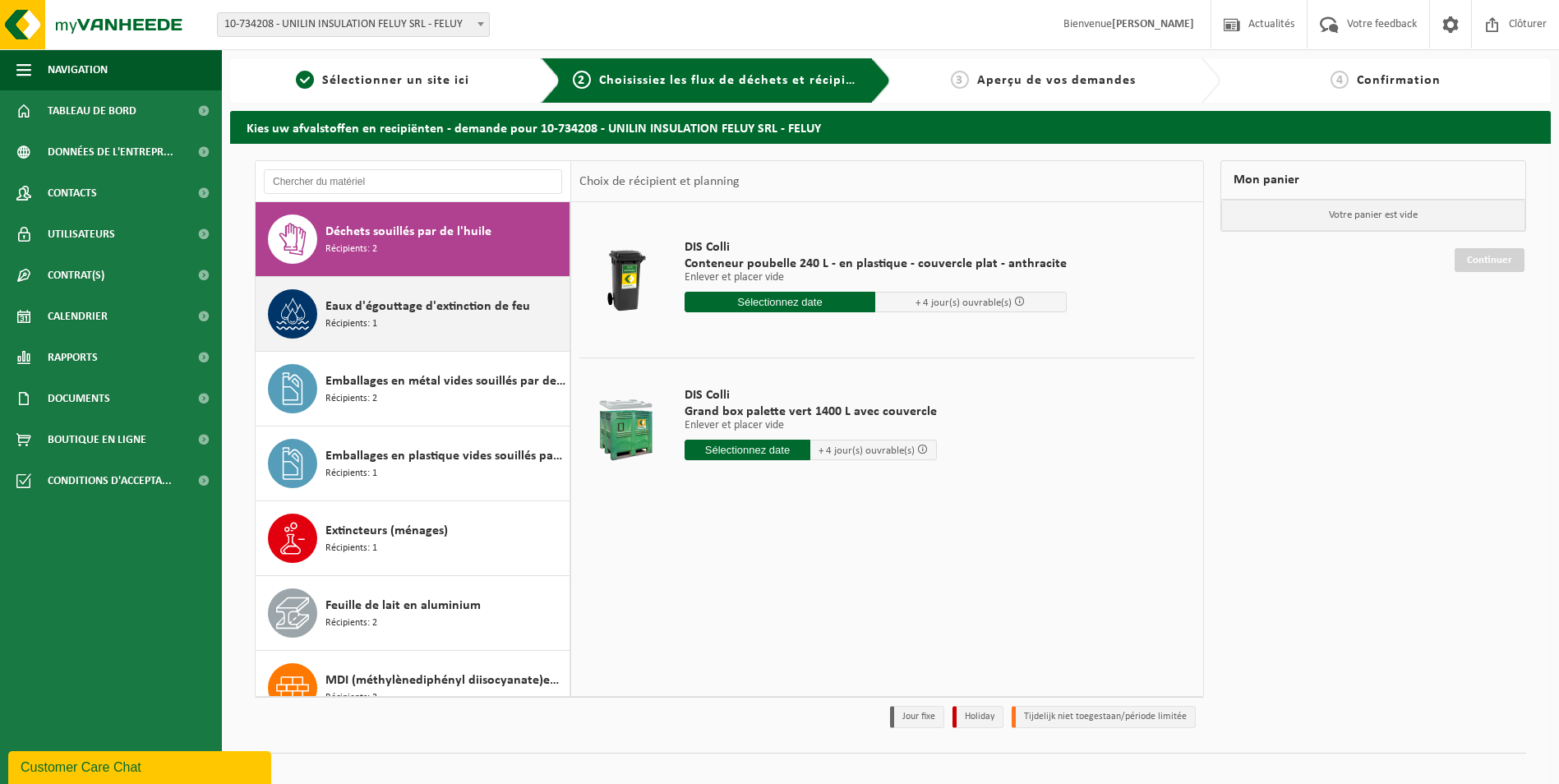
click at [427, 330] on div "Eaux d'égouttage d'extinction de feu Récipients: 1" at bounding box center [445, 313] width 240 height 49
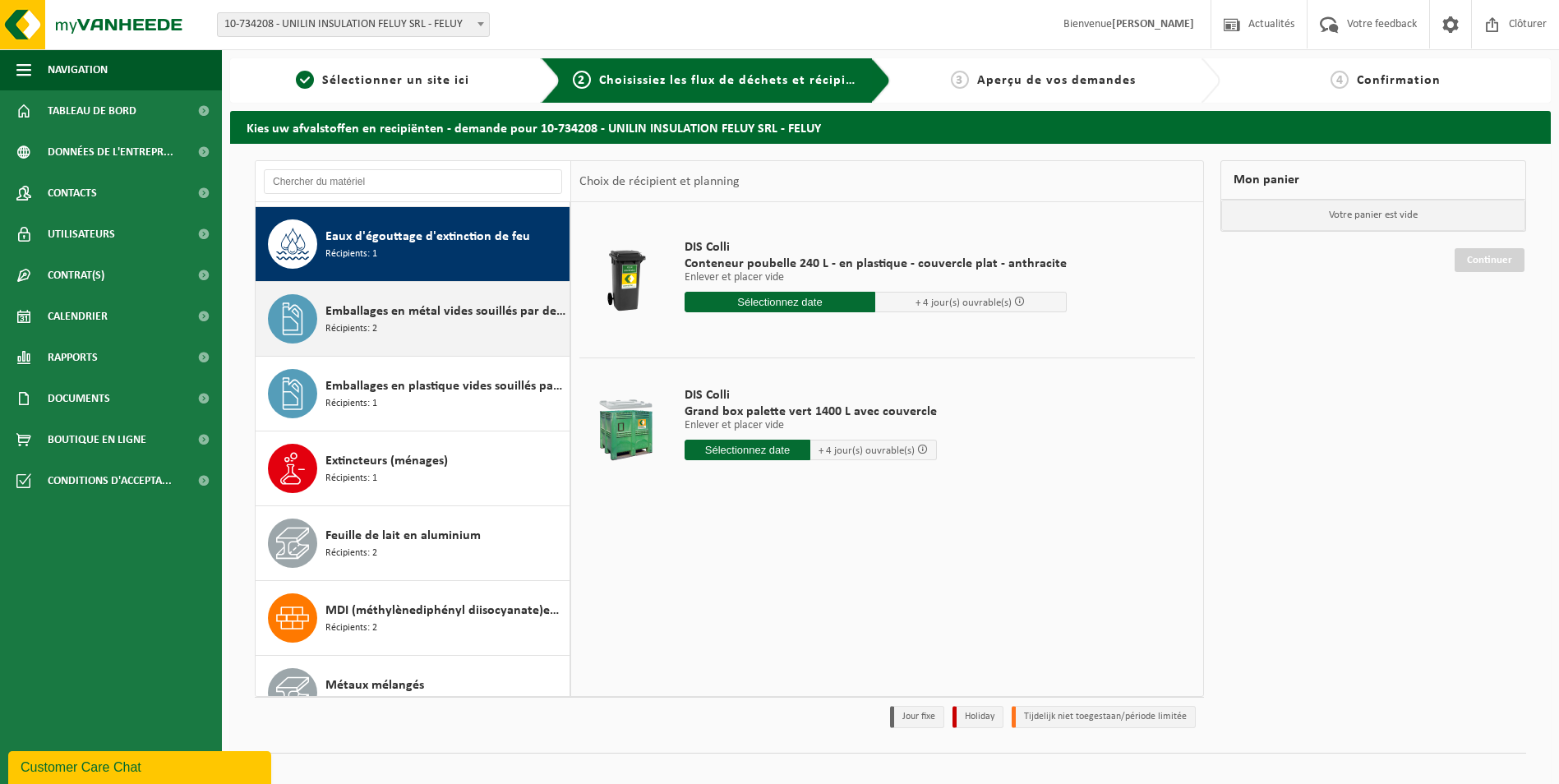
scroll to position [1121, 0]
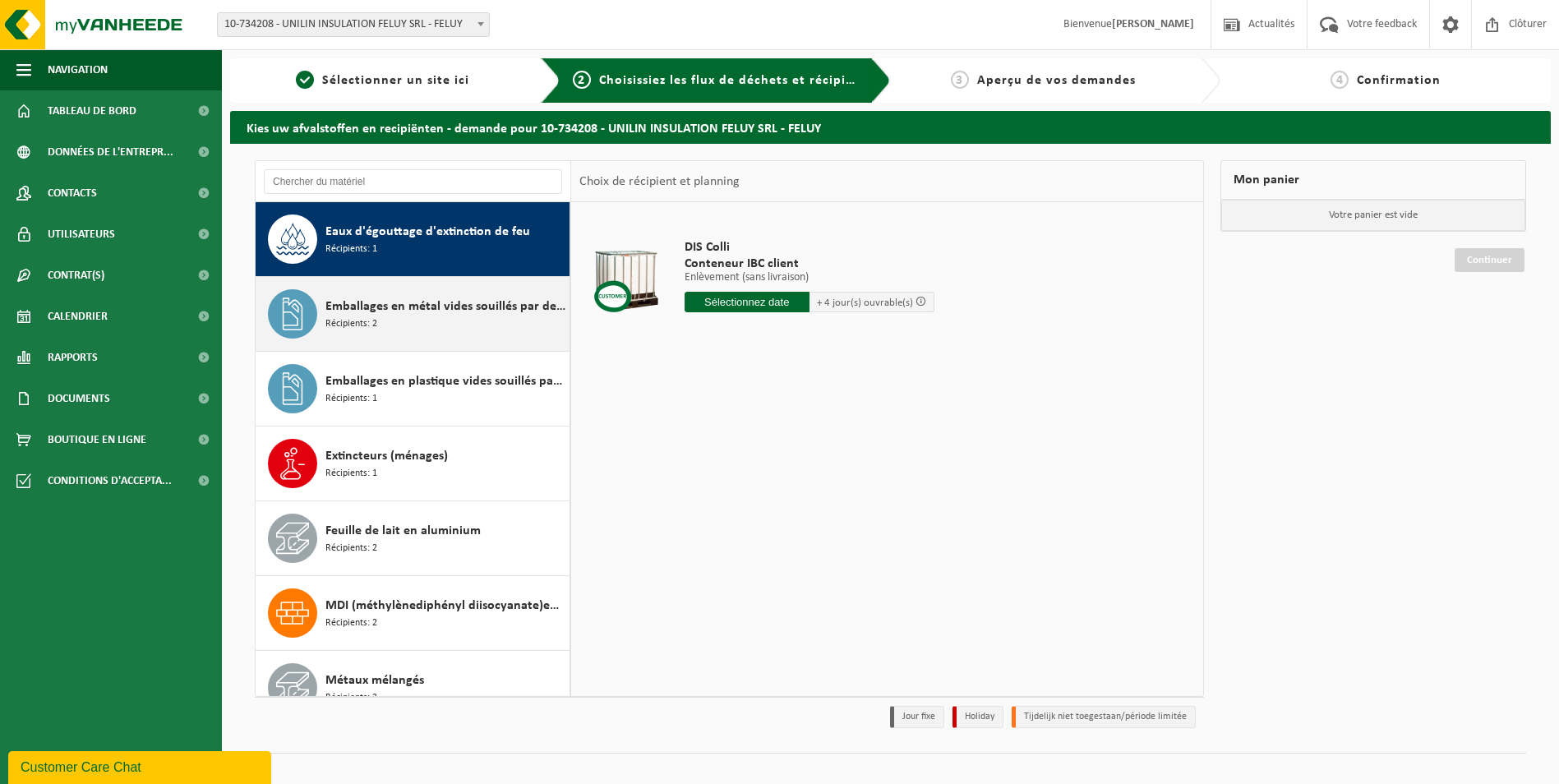
click at [428, 327] on div "Emballages en métal vides souillés par des substances dangereuses Récipients: 2" at bounding box center [445, 313] width 240 height 49
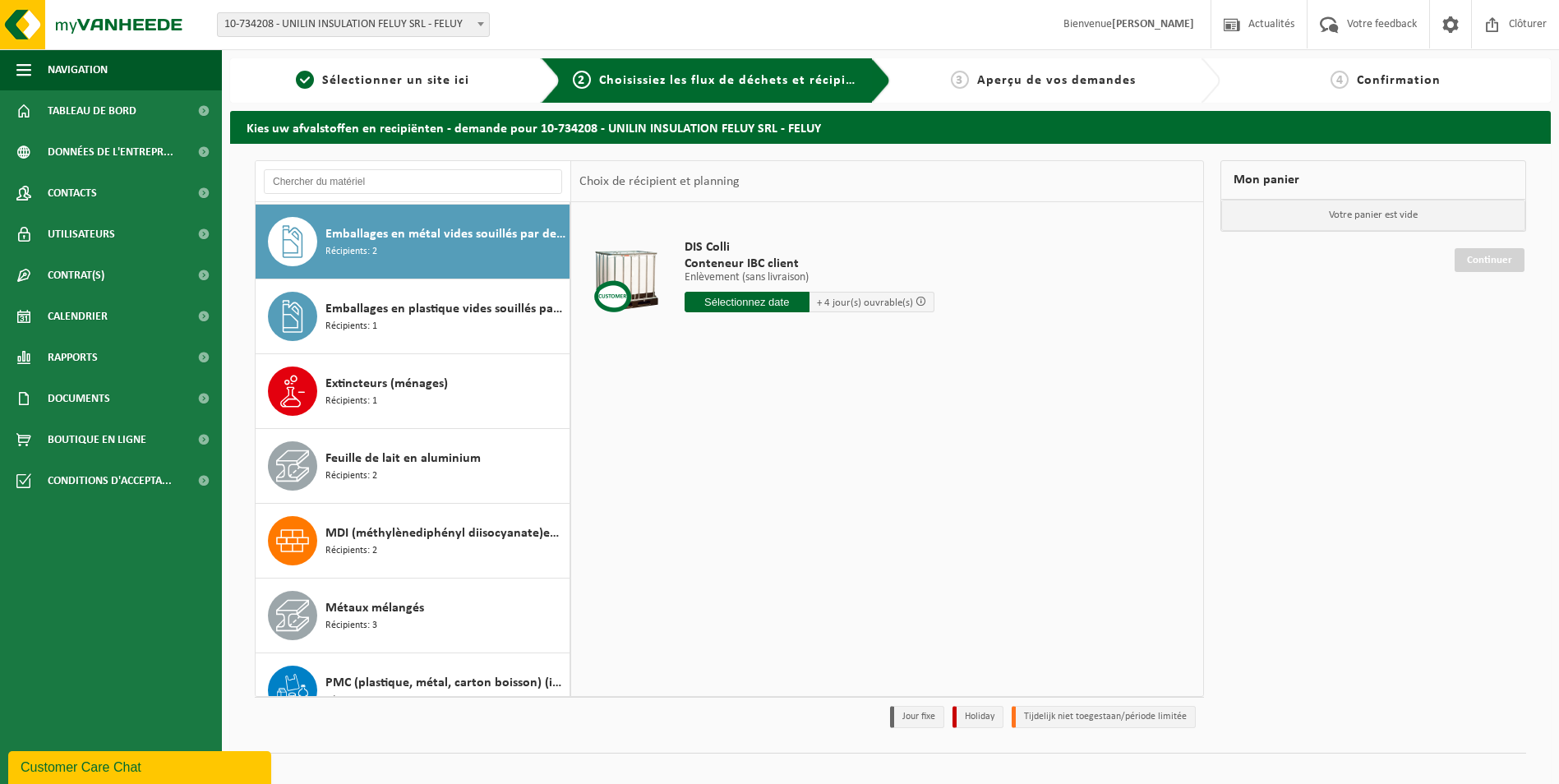
scroll to position [1196, 0]
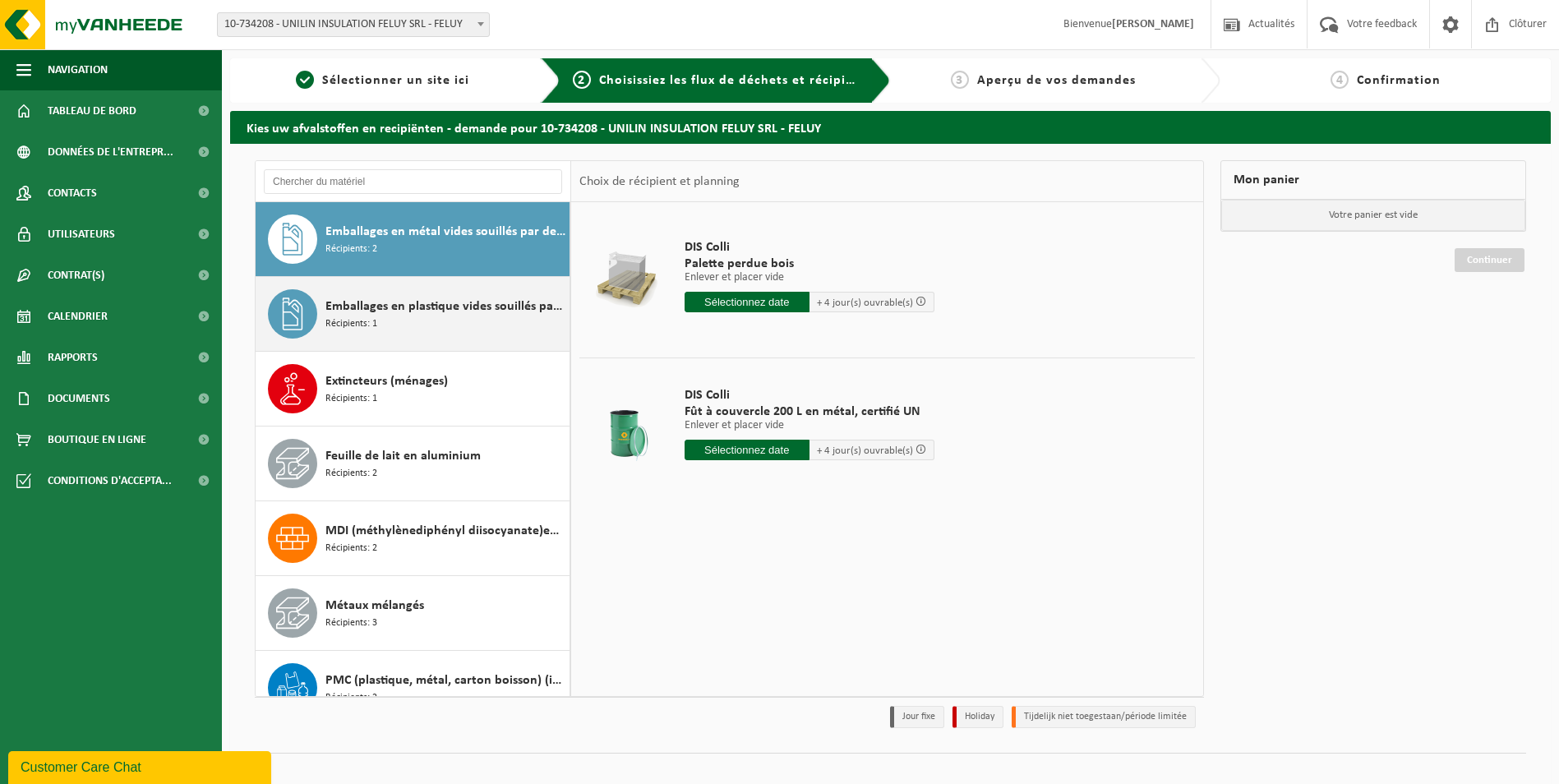
click at [431, 319] on div "Emballages en plastique vides souillés par des substances dangereuses Récipient…" at bounding box center [445, 313] width 240 height 49
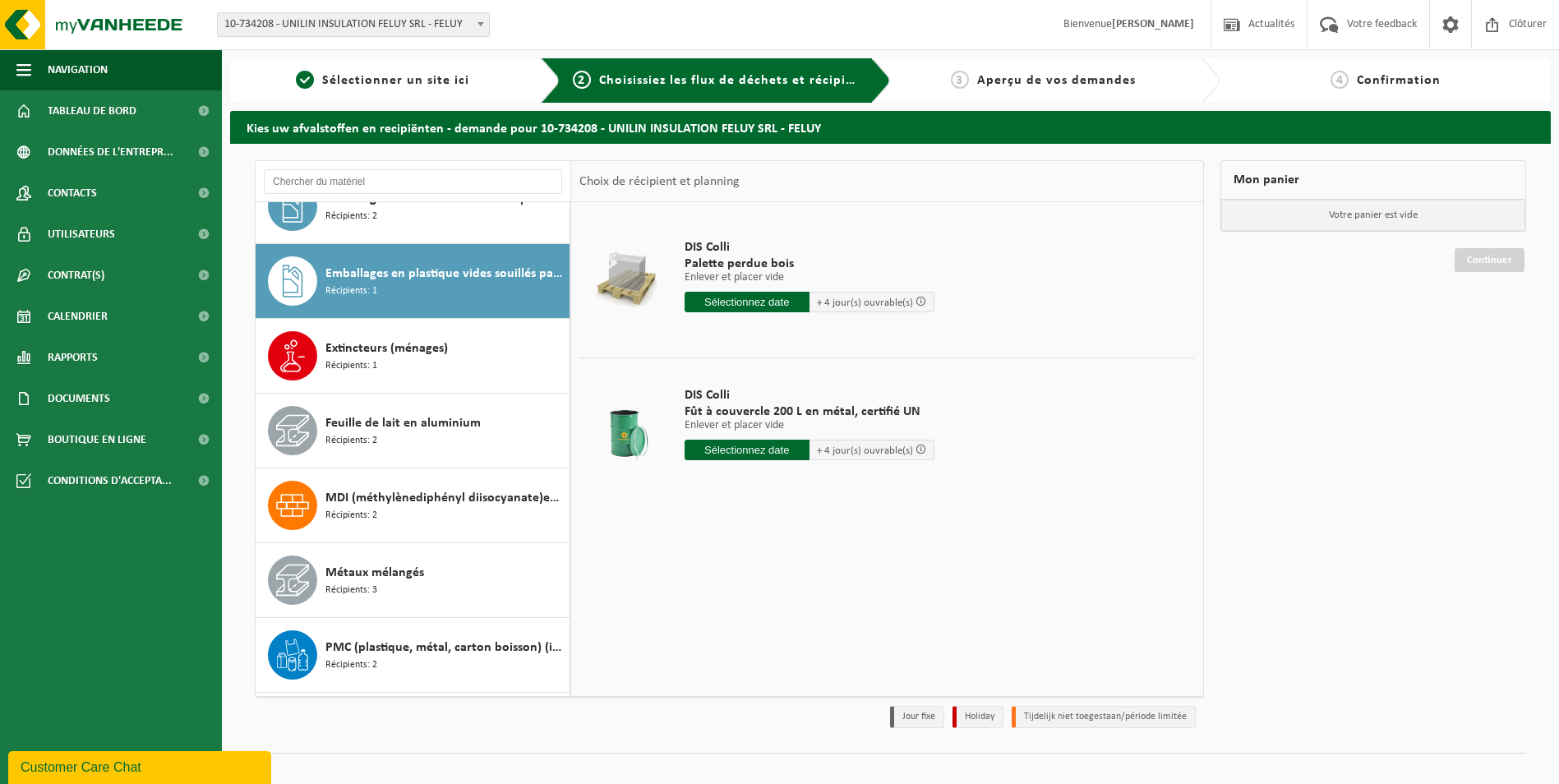
scroll to position [1271, 0]
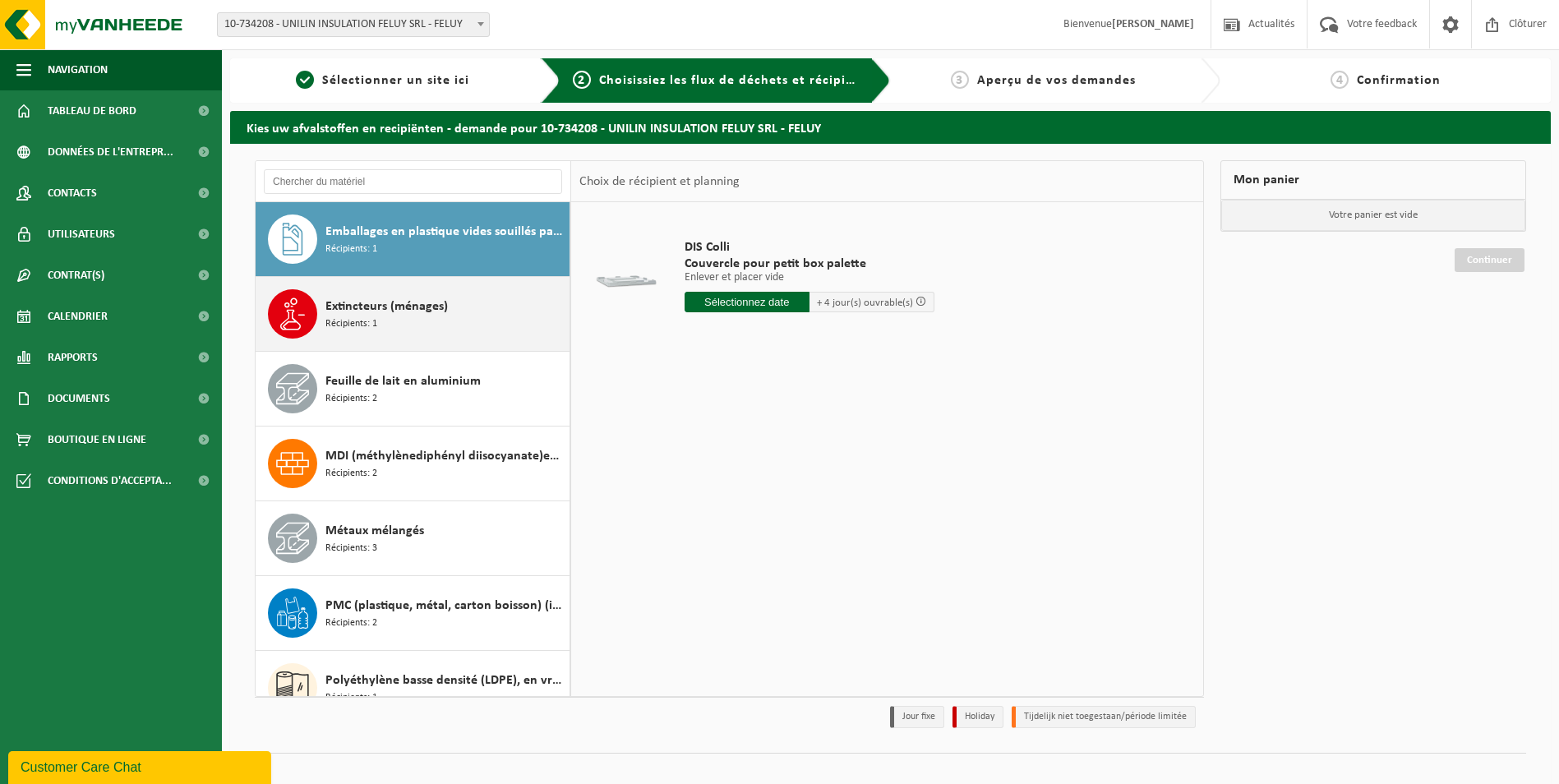
click at [429, 313] on span "Extincteurs (ménages)" at bounding box center [386, 306] width 122 height 20
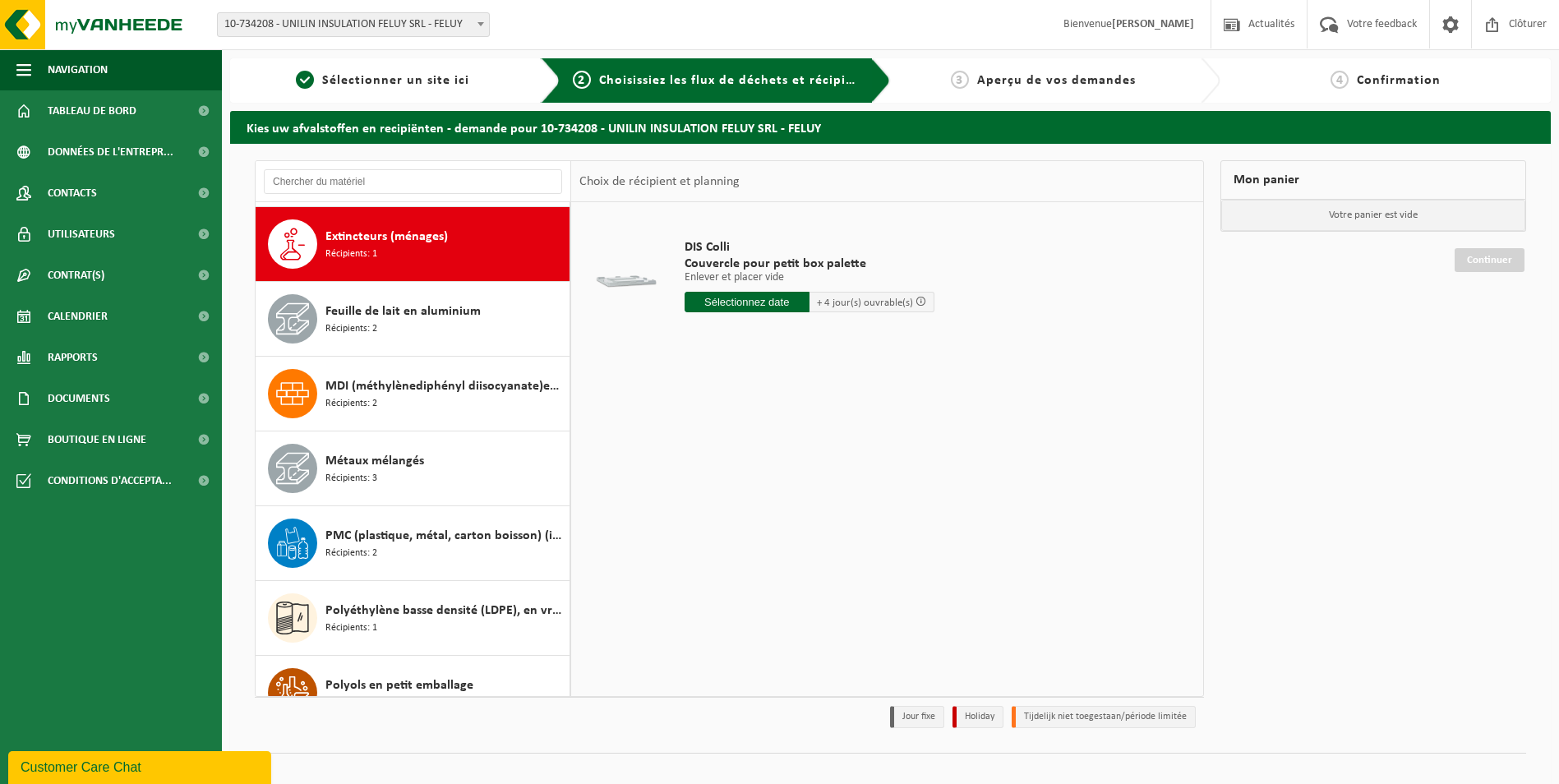
scroll to position [1346, 0]
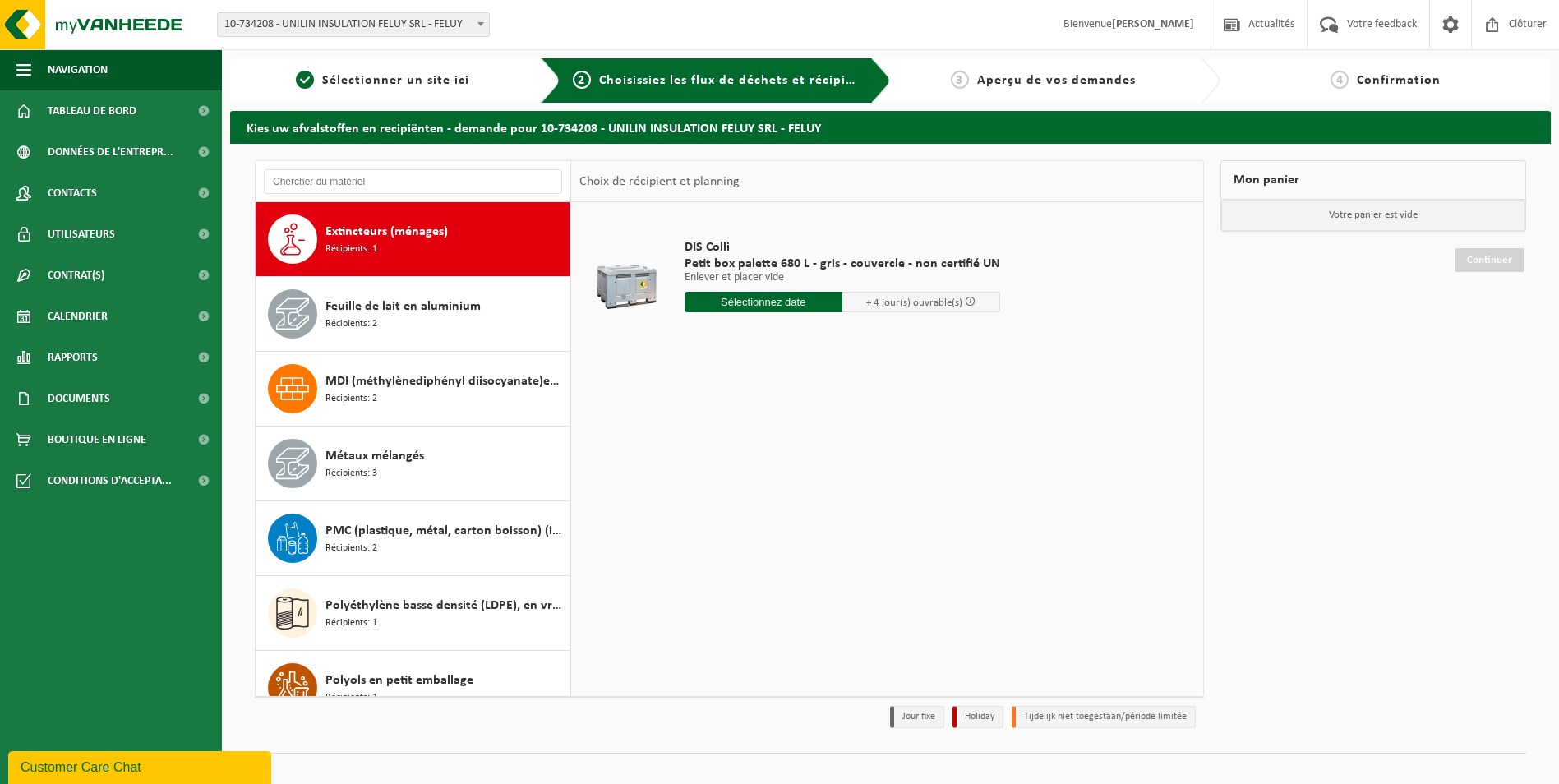
click at [429, 313] on span "Feuille de lait en aluminium" at bounding box center [403, 306] width 156 height 20
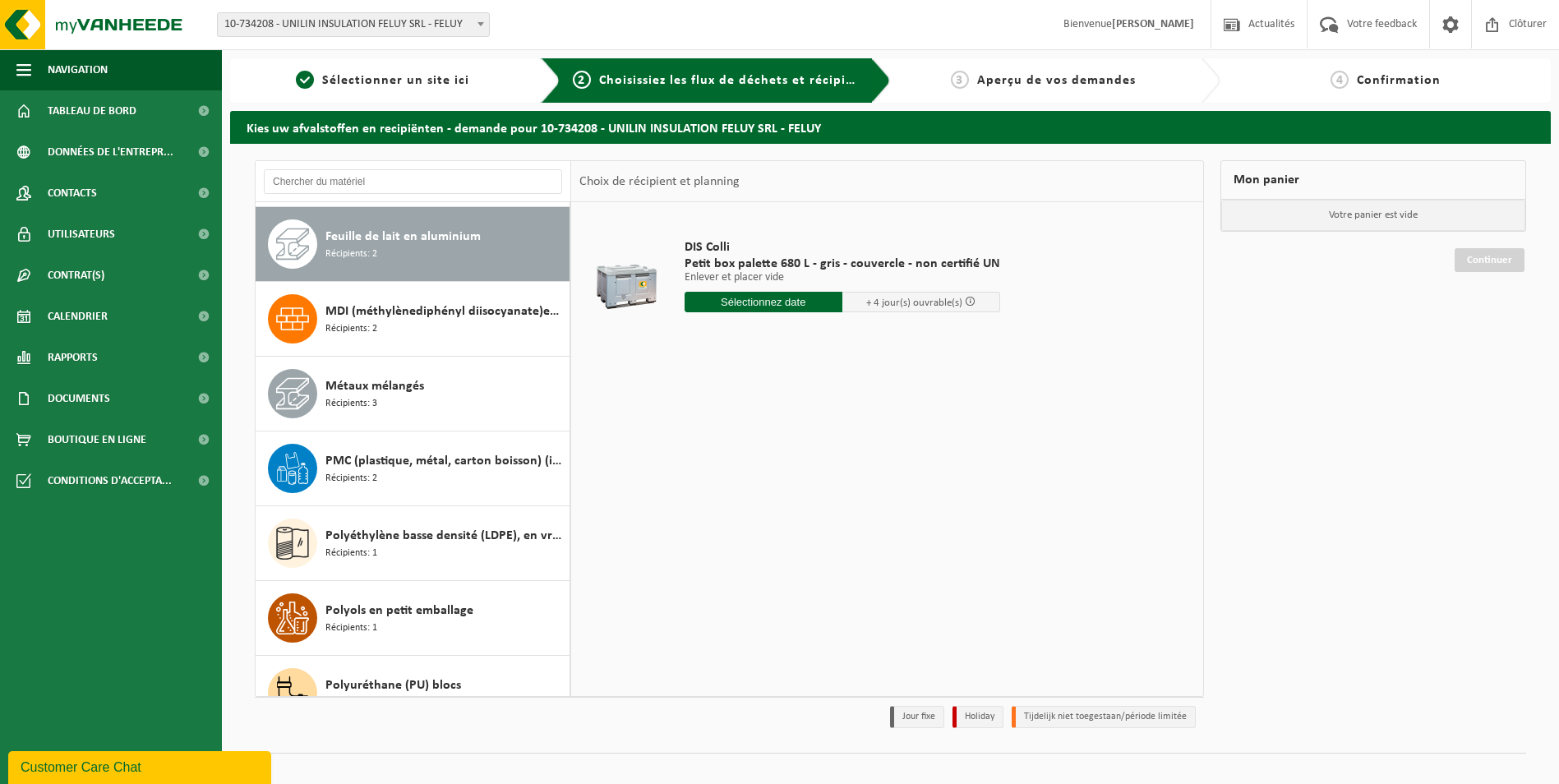
scroll to position [1421, 0]
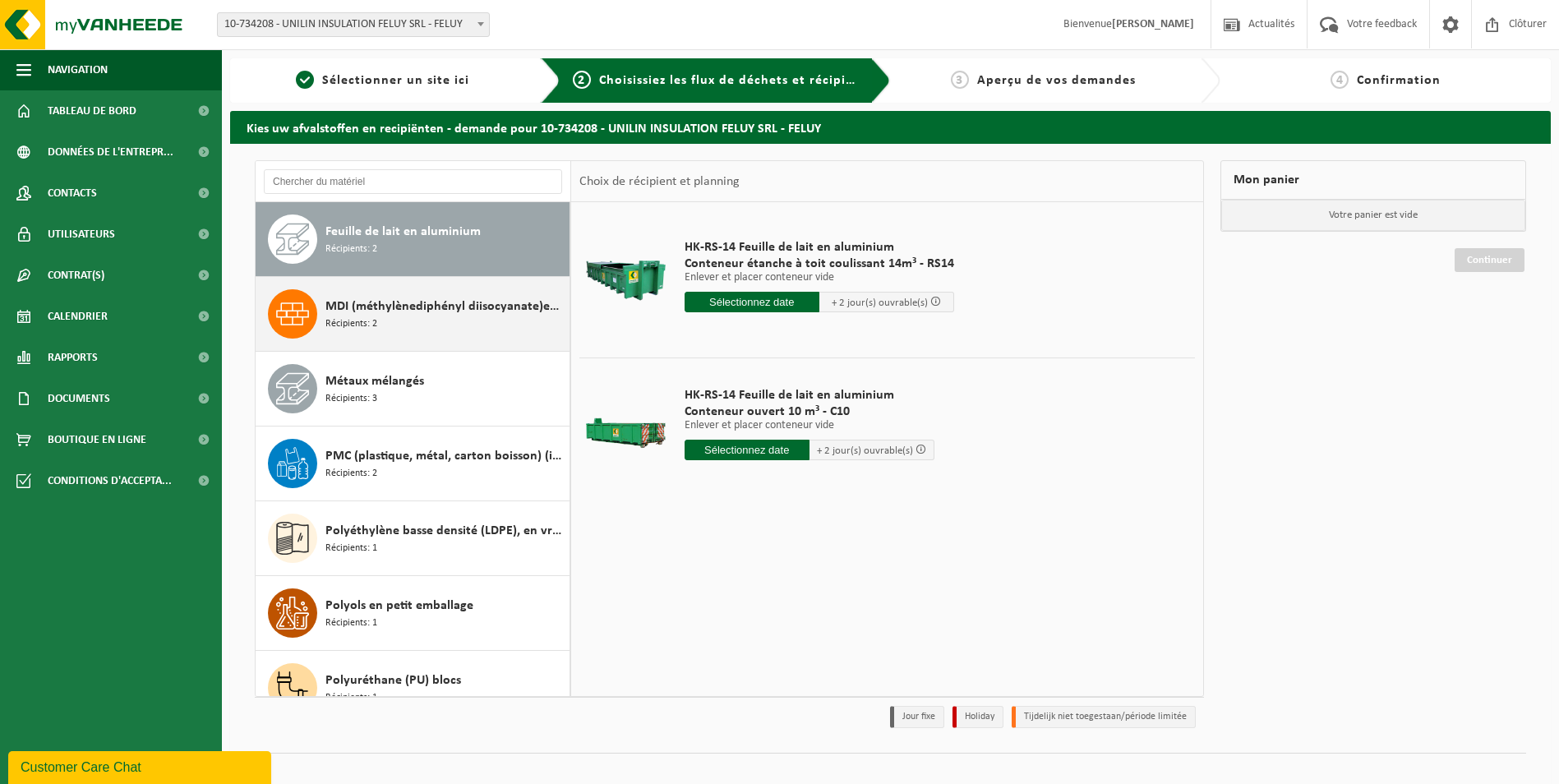
click at [405, 343] on div "MDI (méthylènediphényl diisocyanate)en IBC Récipients: 2" at bounding box center [413, 314] width 315 height 74
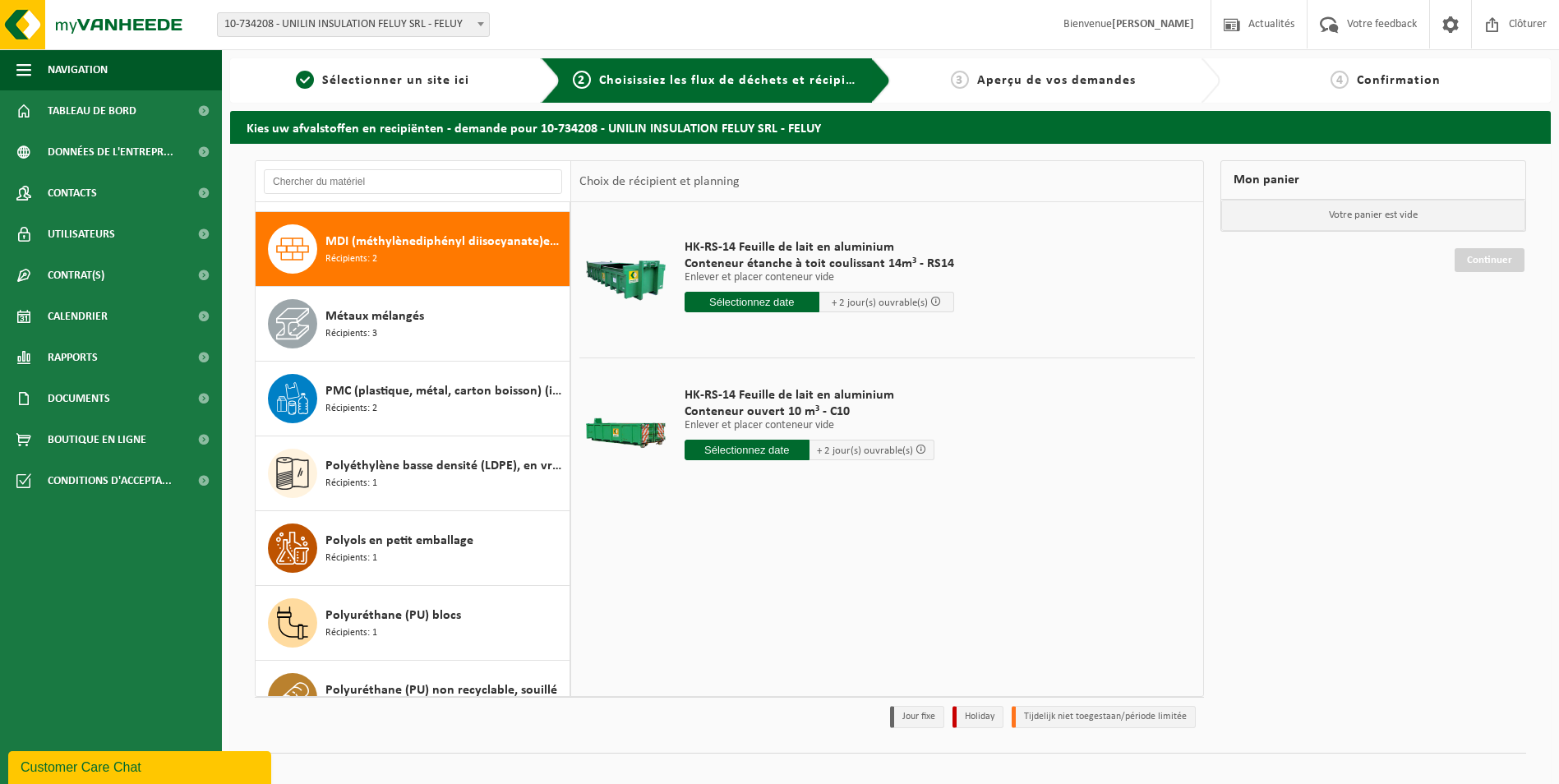
scroll to position [1496, 0]
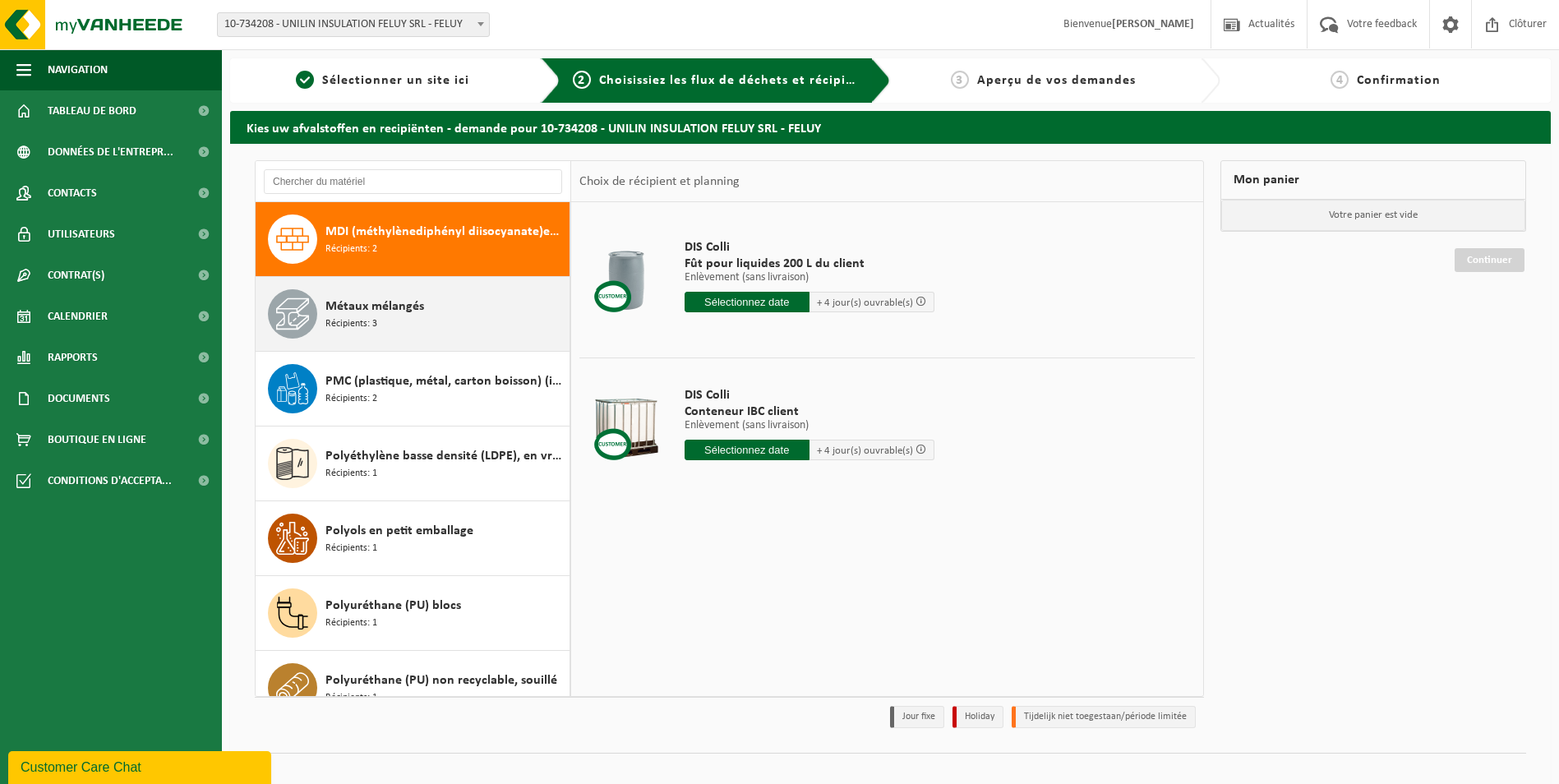
click at [407, 340] on div "Métaux mélangés Récipients: 3" at bounding box center [413, 314] width 315 height 74
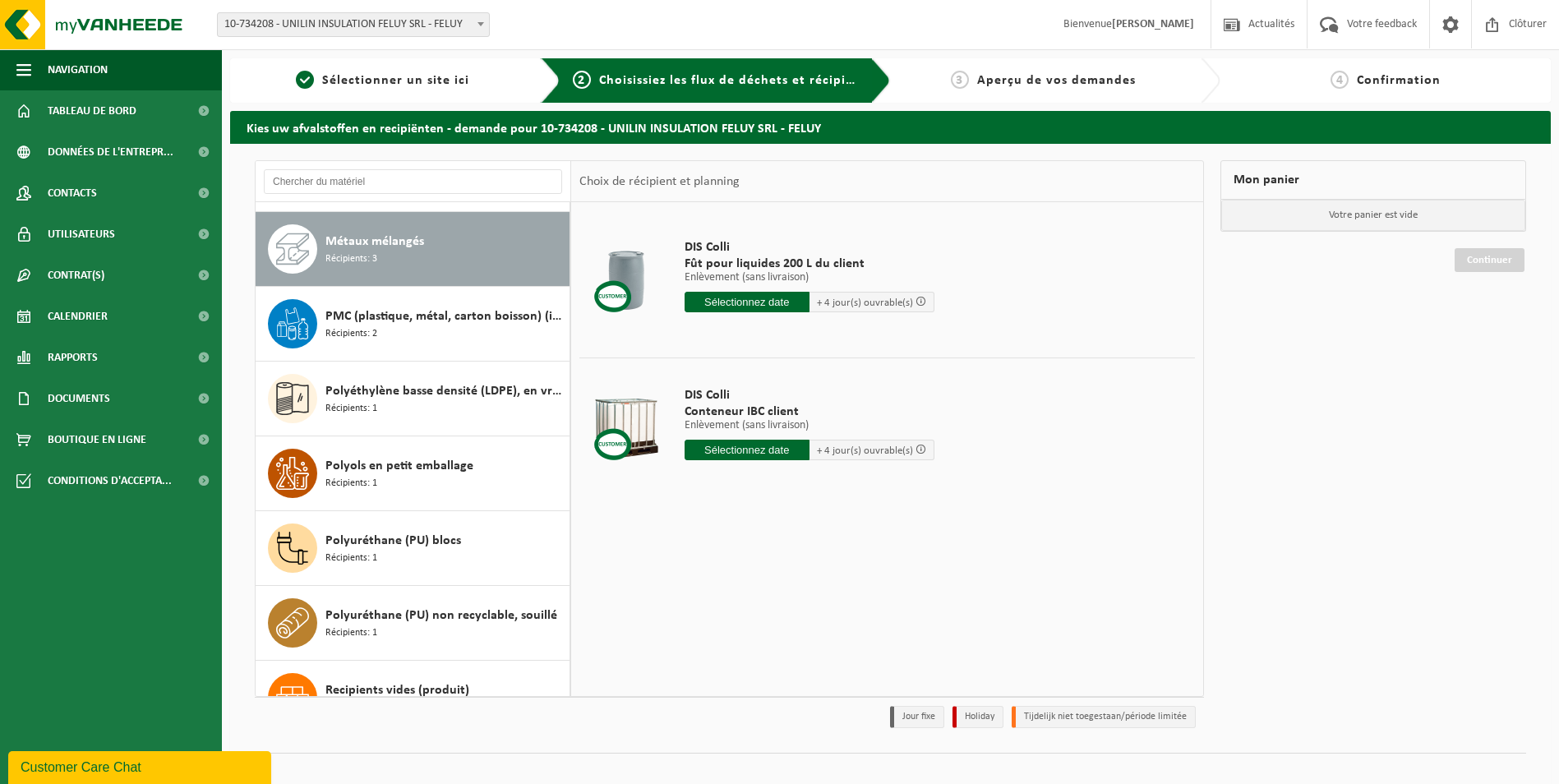
scroll to position [1570, 0]
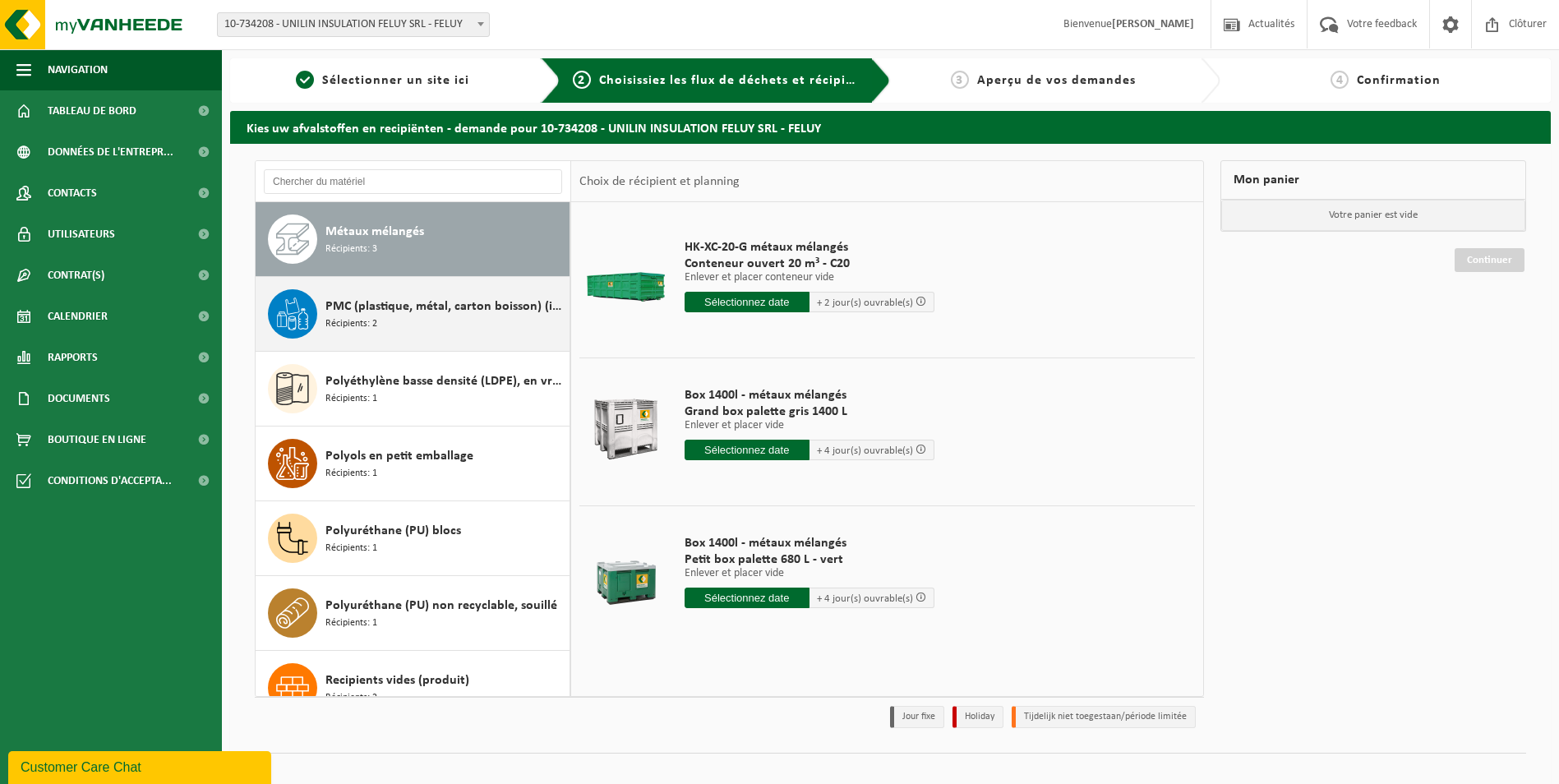
click at [415, 330] on div "PMC (plastique, métal, carton boisson) (industriel) Récipients: 2" at bounding box center [445, 313] width 240 height 49
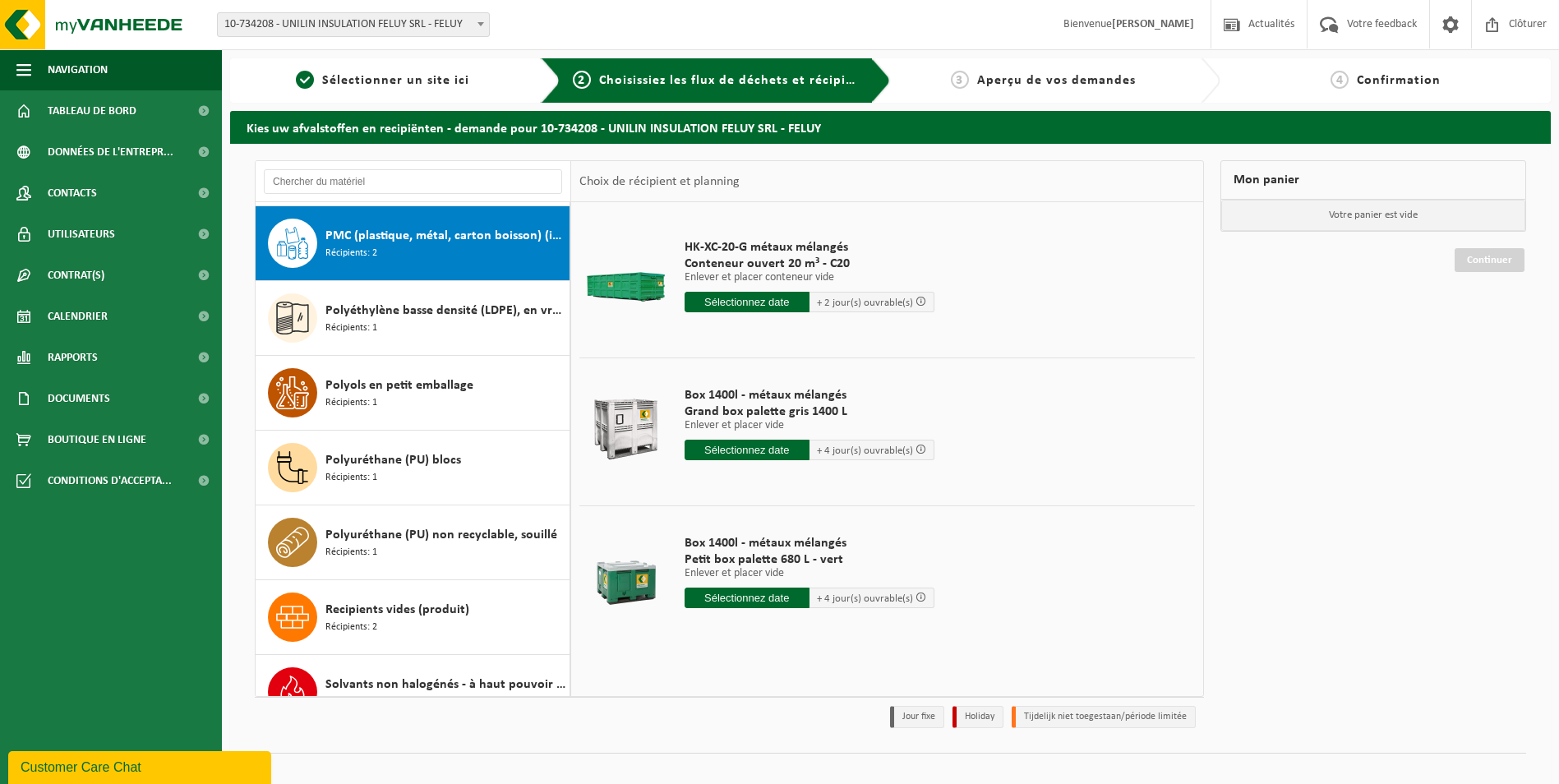
scroll to position [1645, 0]
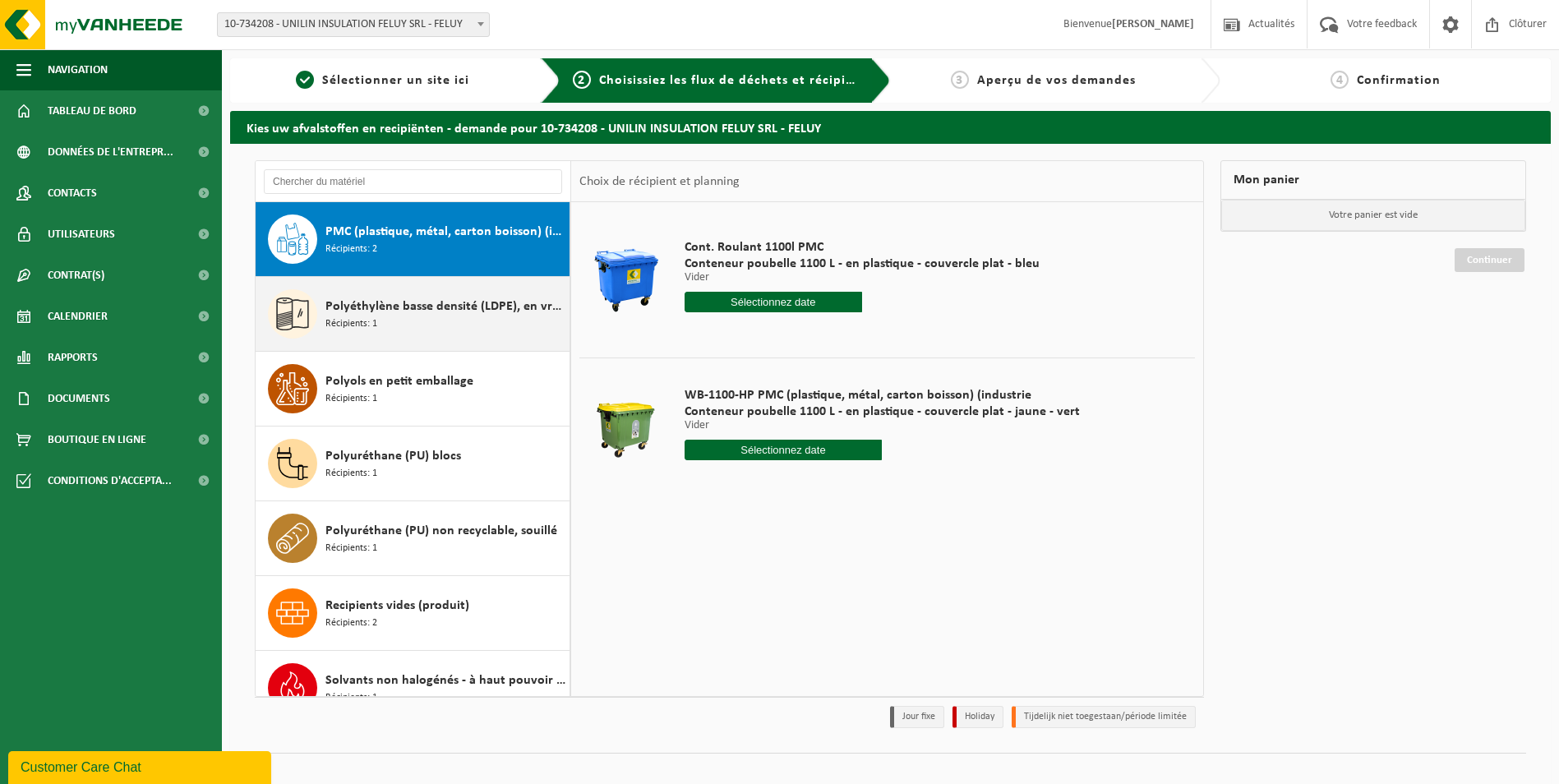
click at [417, 333] on div "Polyéthylène basse densité (LDPE), en vrac, naturel/coloré (80/20) Récipients: 1" at bounding box center [445, 313] width 240 height 49
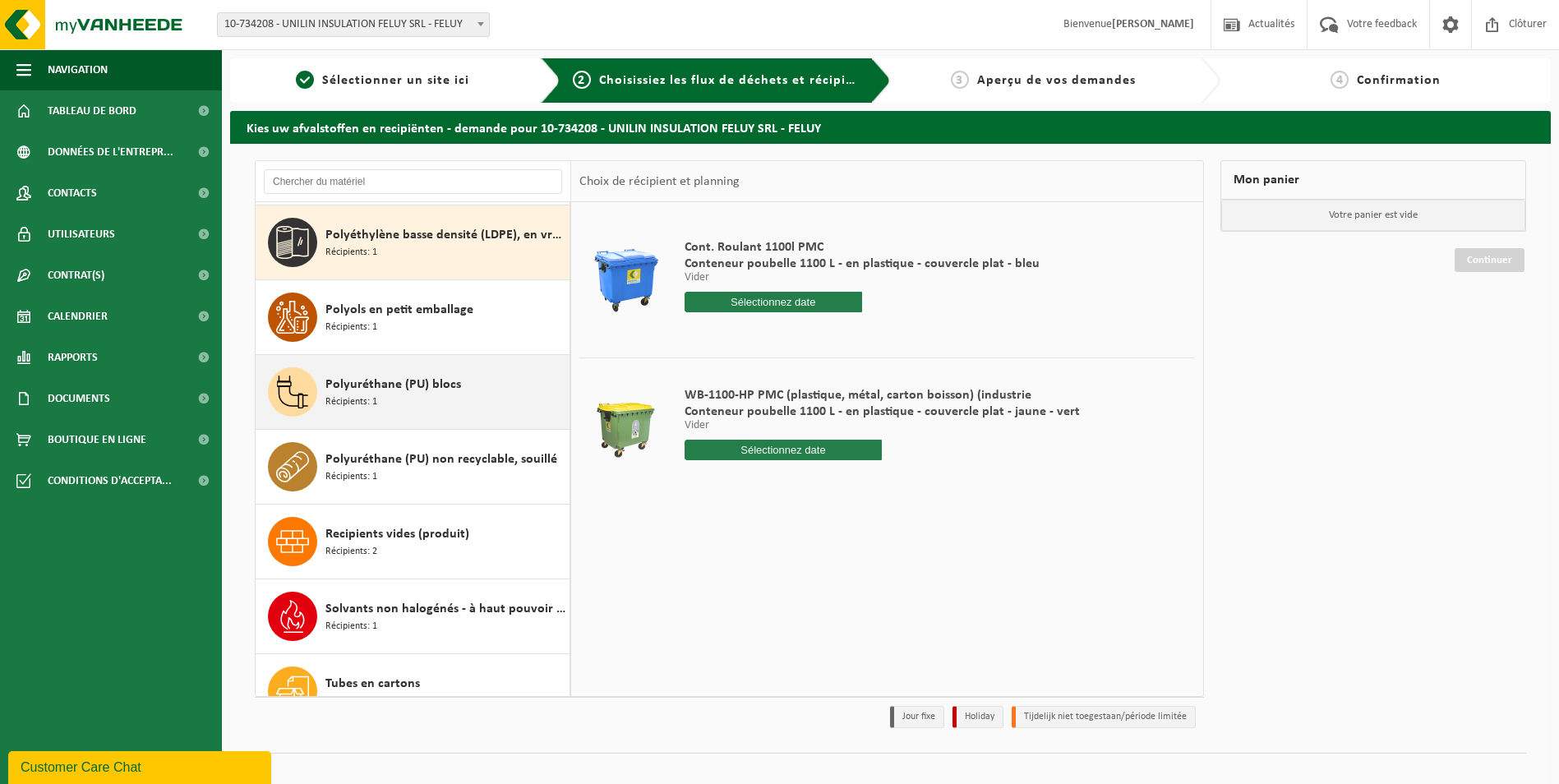
scroll to position [1719, 0]
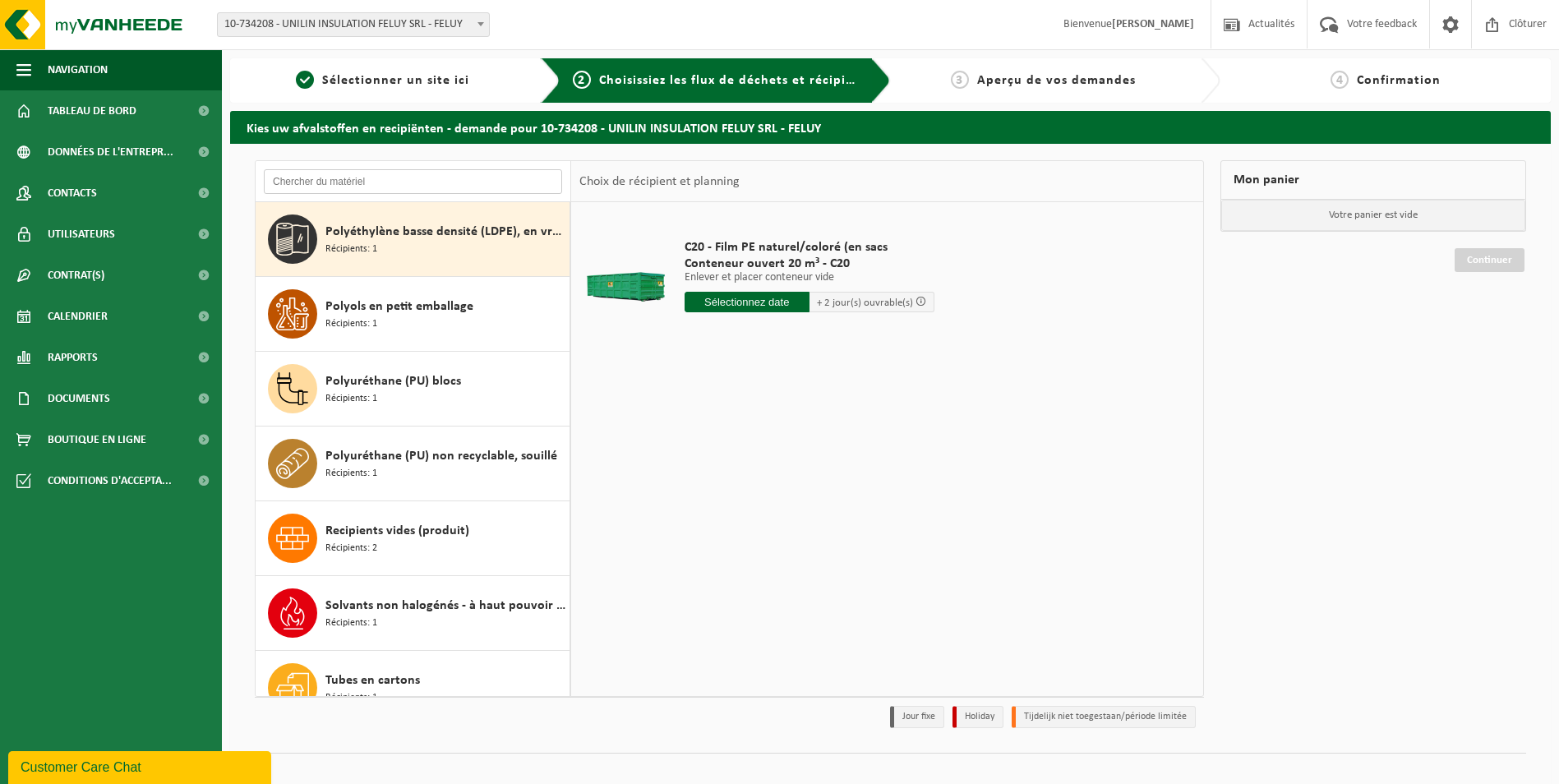
click at [385, 178] on input "text" at bounding box center [413, 181] width 298 height 25
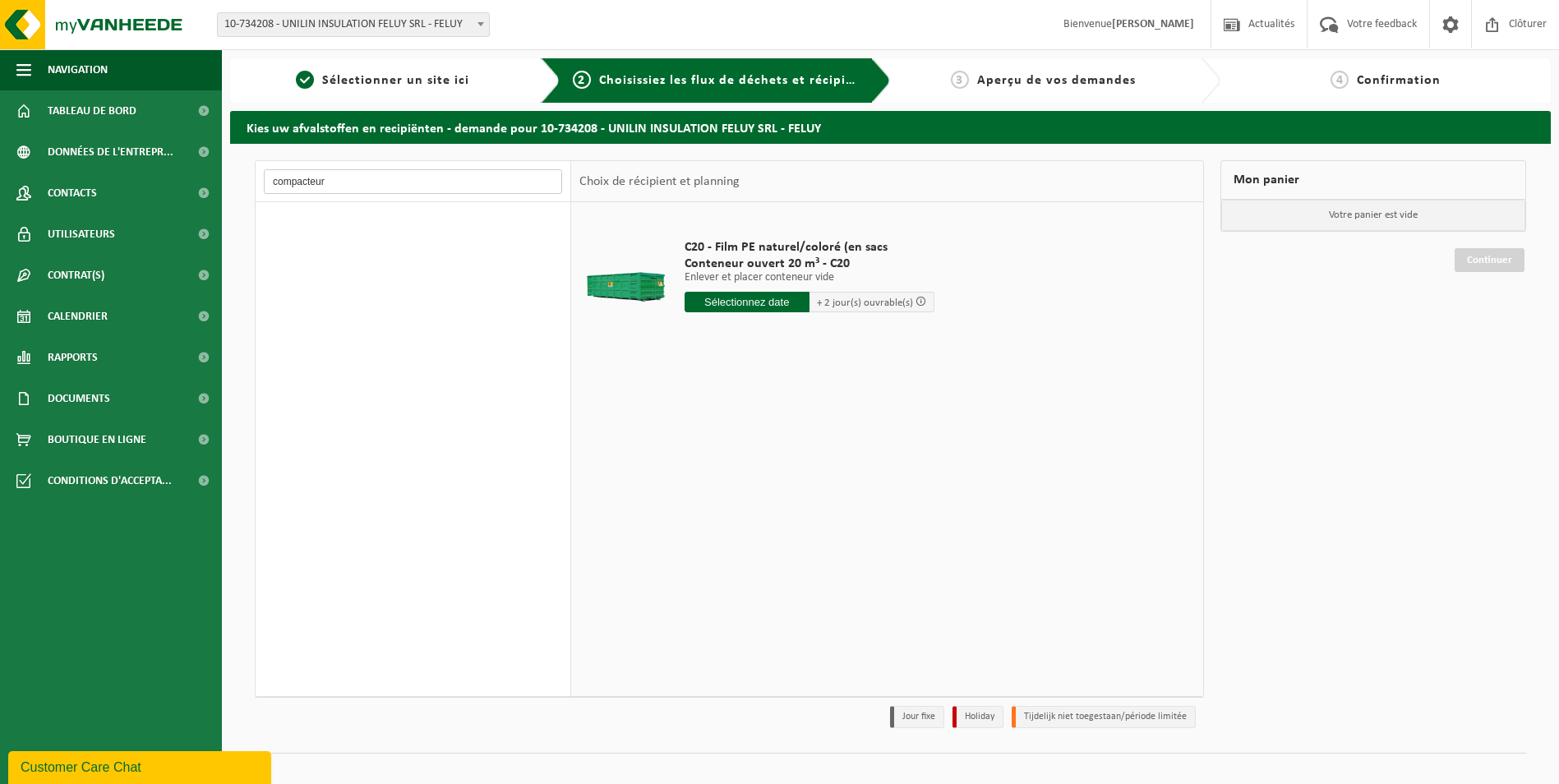
type input "compacteur"
drag, startPoint x: 375, startPoint y: 173, endPoint x: 234, endPoint y: 196, distance: 142.9
click at [236, 197] on div "compacteur Acides inorganiques liquide en fûts 200L Récipients: 1 Acides inorga…" at bounding box center [890, 465] width 1320 height 643
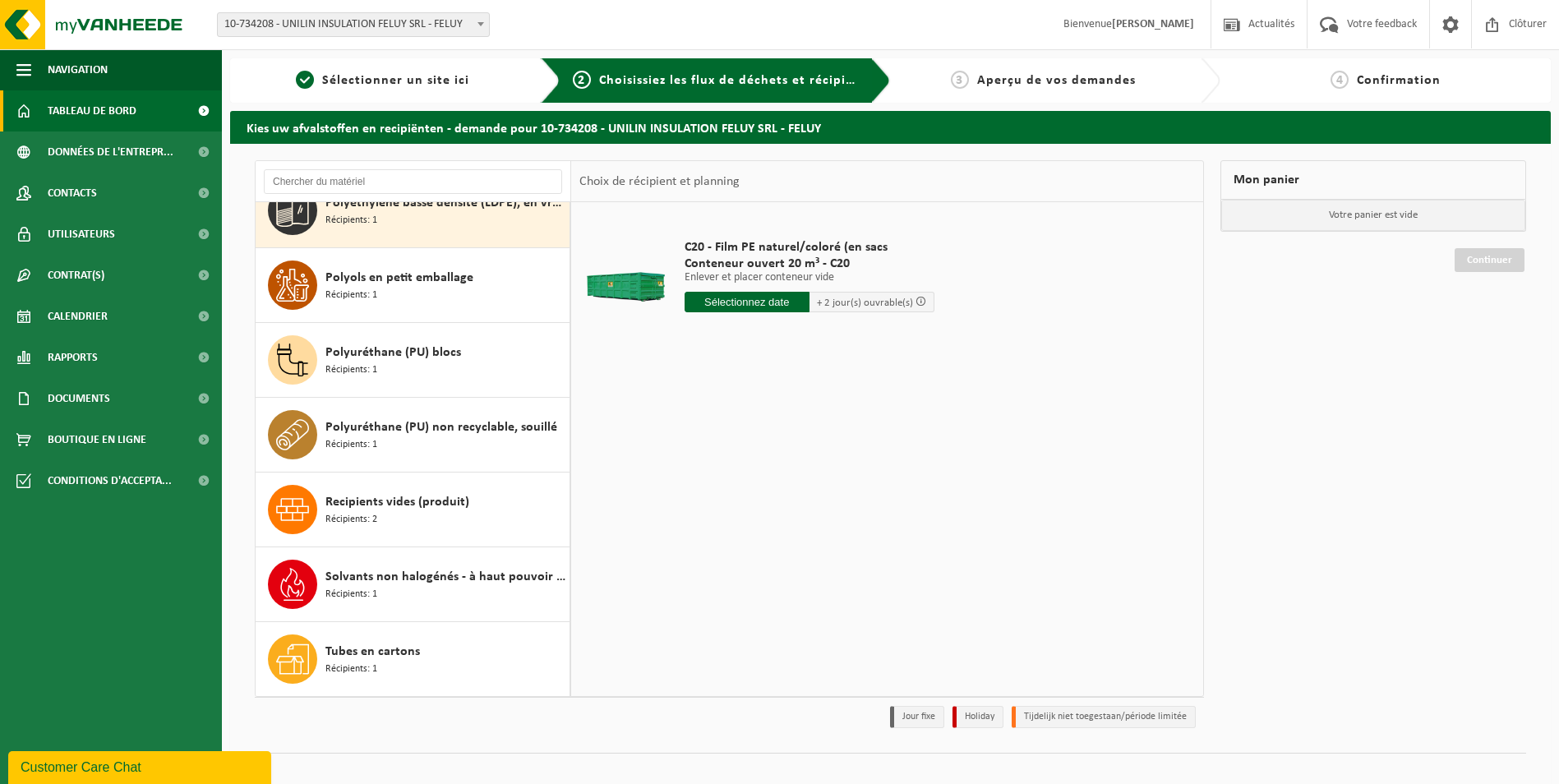
click at [113, 121] on span "Tableau de bord" at bounding box center [92, 111] width 89 height 41
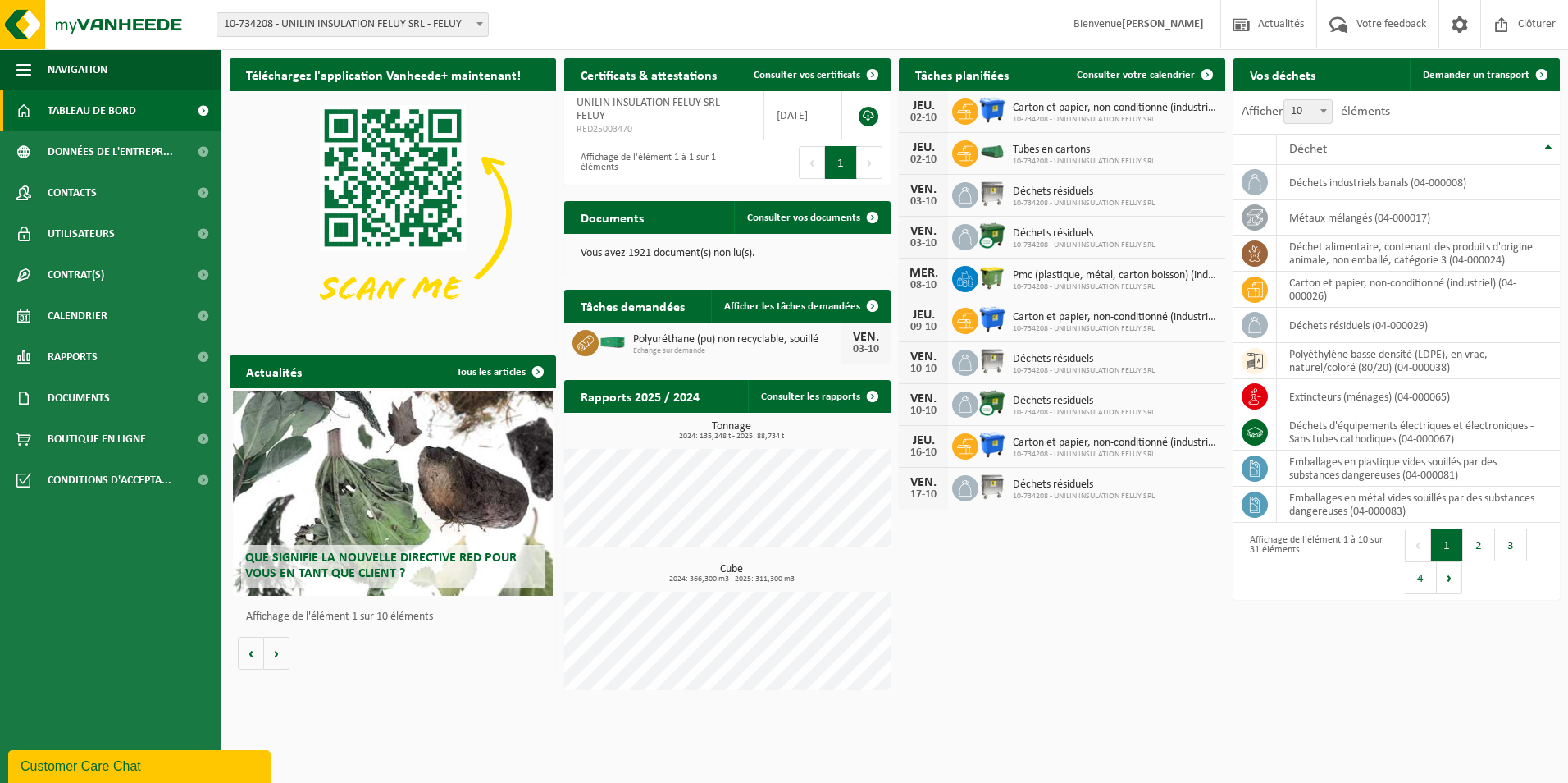
click at [987, 72] on h2 "Tâches planifiées" at bounding box center [962, 74] width 126 height 32
click at [1147, 71] on span "Consulter votre calendrier" at bounding box center [1136, 75] width 118 height 11
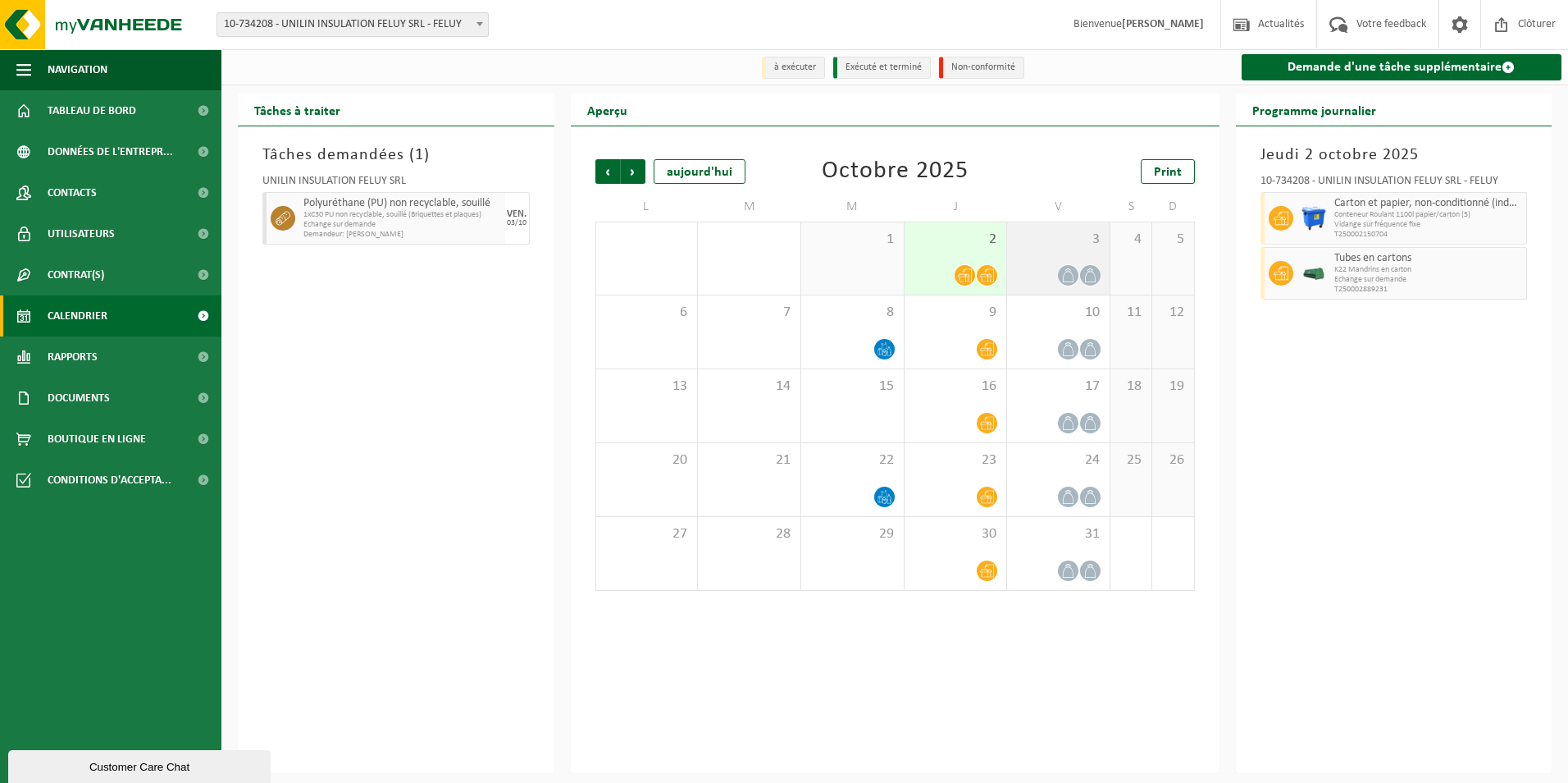
click at [1092, 282] on icon at bounding box center [1090, 275] width 14 height 14
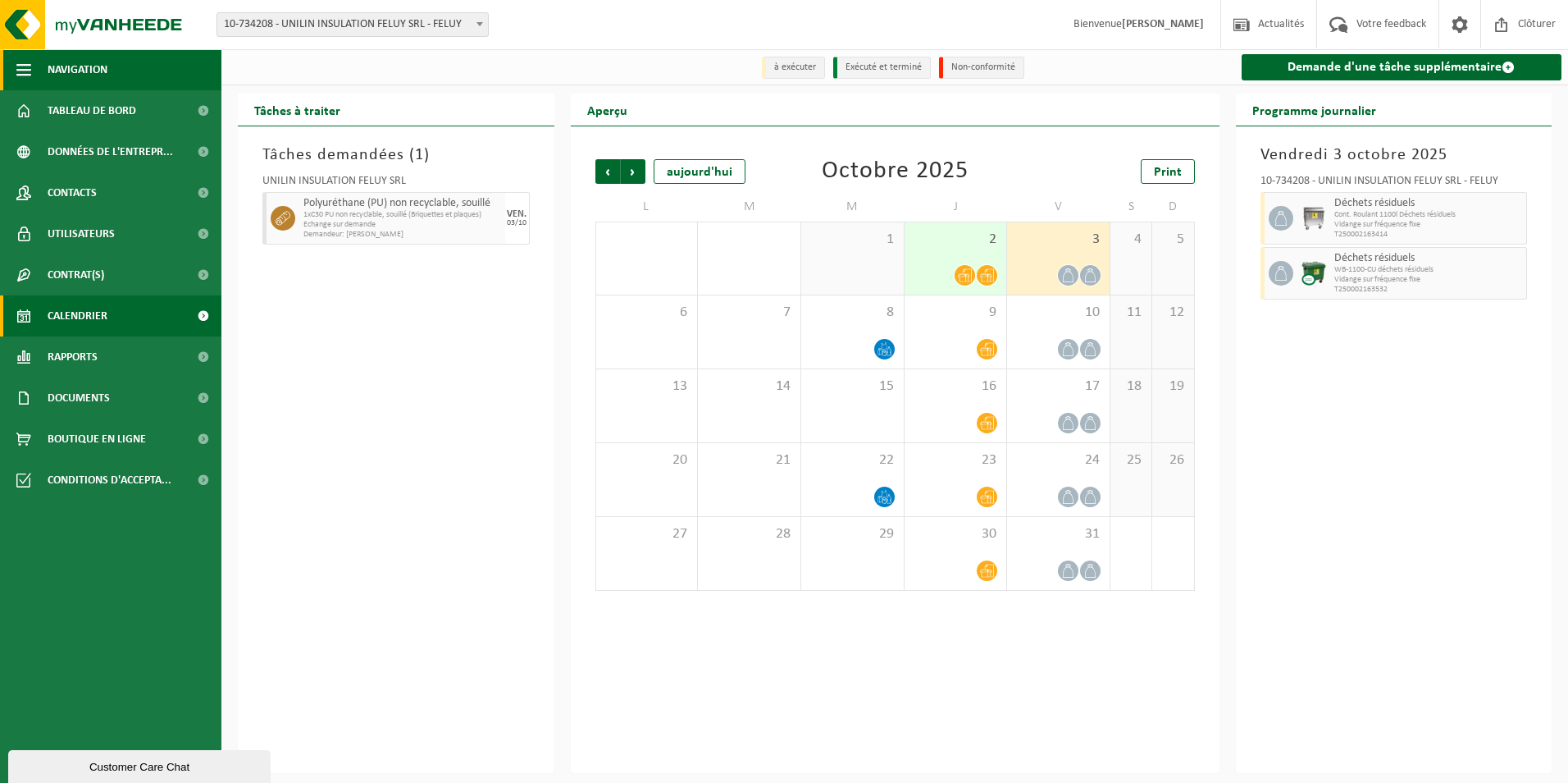
click at [66, 69] on span "Navigation" at bounding box center [77, 69] width 60 height 41
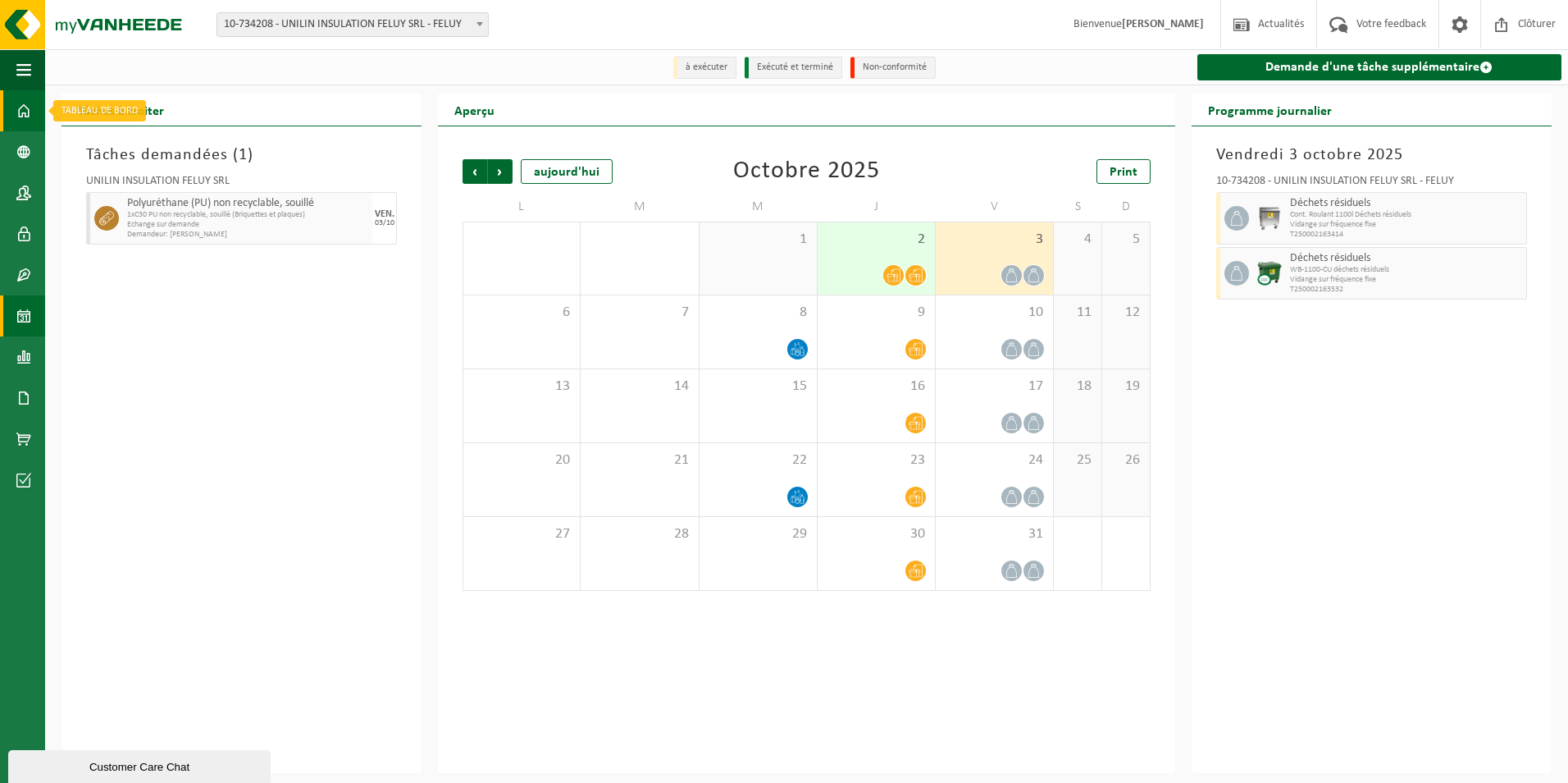
click at [25, 112] on span at bounding box center [24, 111] width 15 height 41
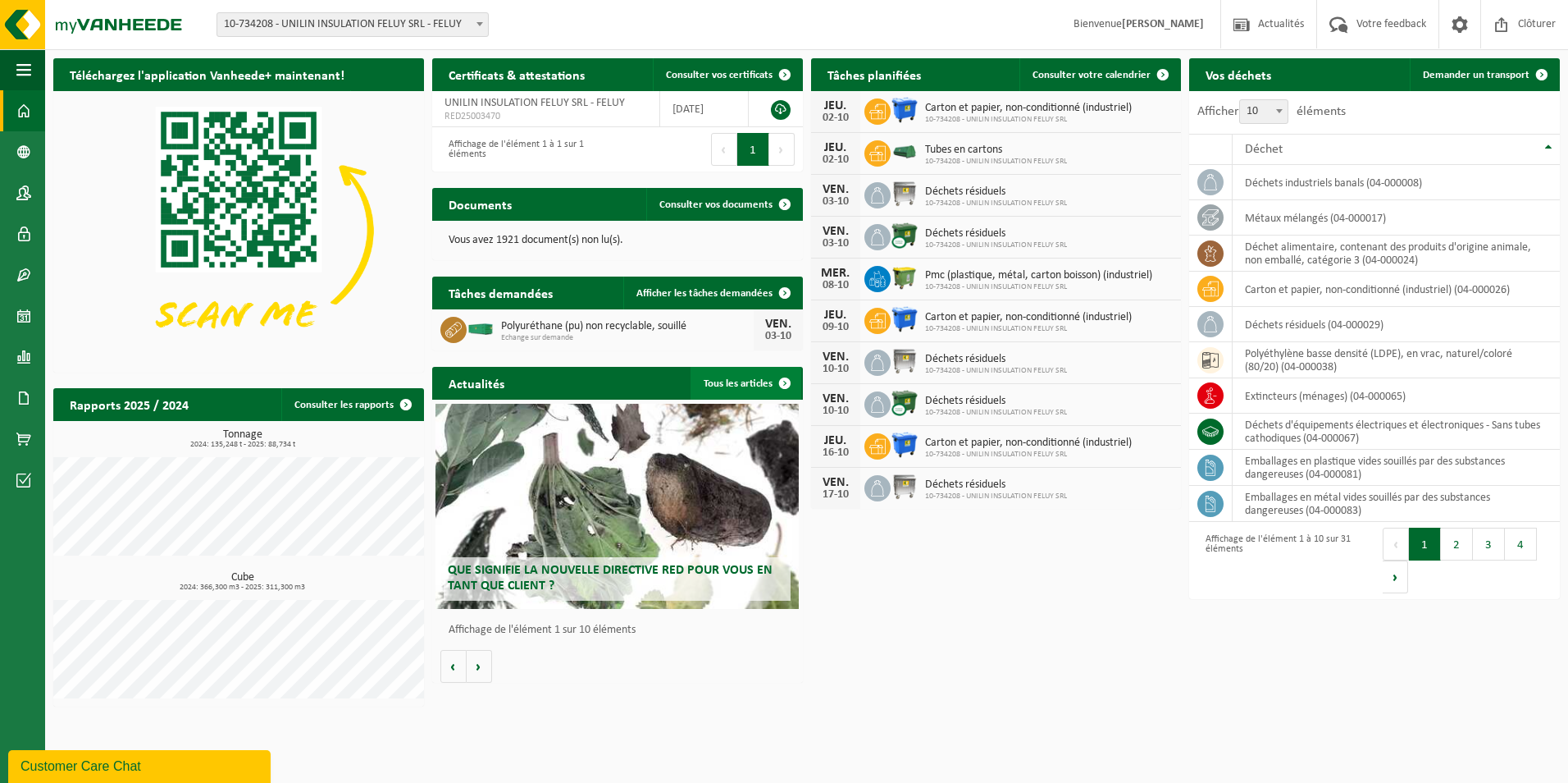
click at [753, 384] on link "Tous les articles" at bounding box center [745, 382] width 111 height 32
